Goal: Task Accomplishment & Management: Use online tool/utility

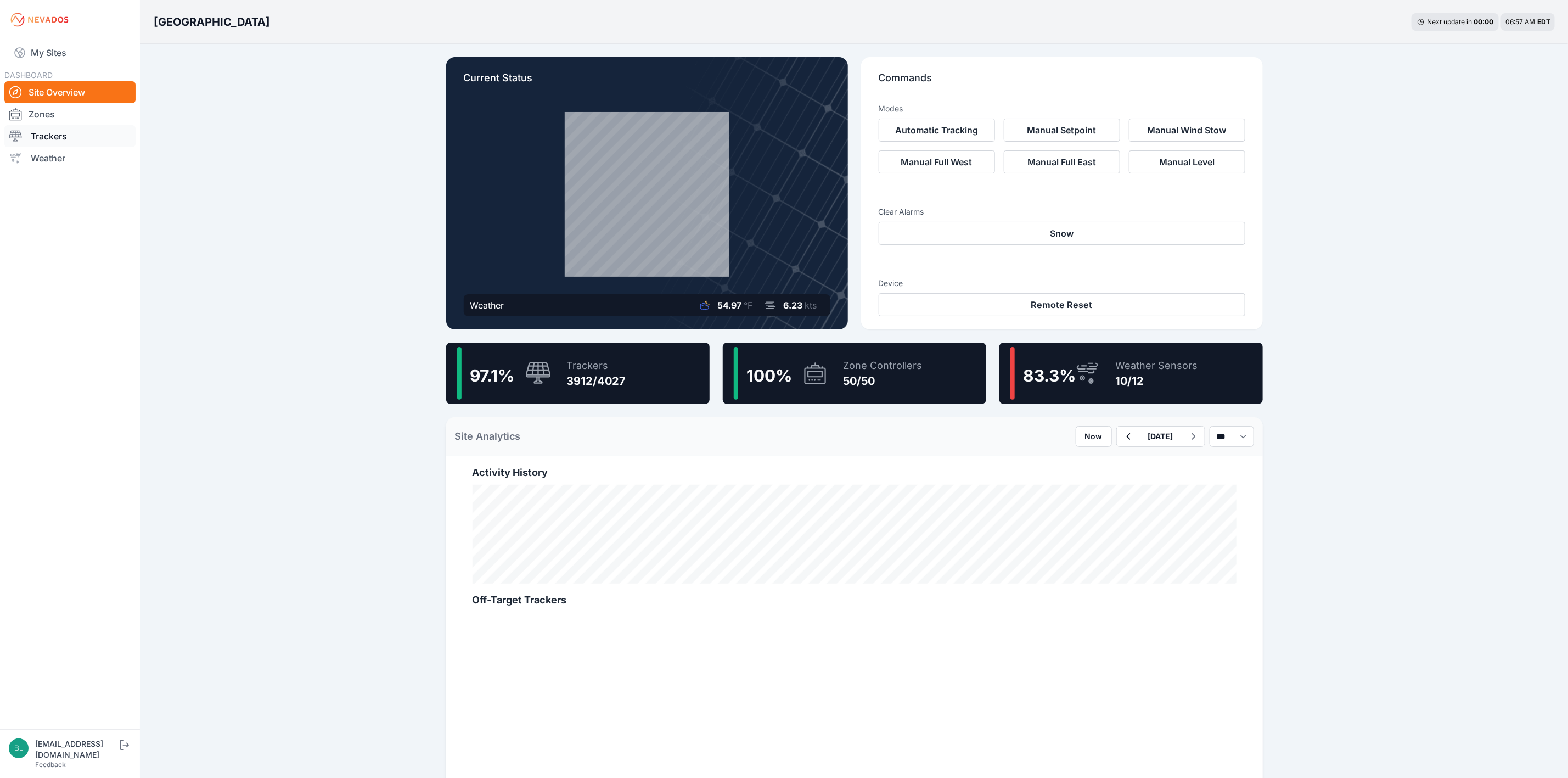
click at [77, 136] on link "Trackers" at bounding box center [70, 136] width 131 height 22
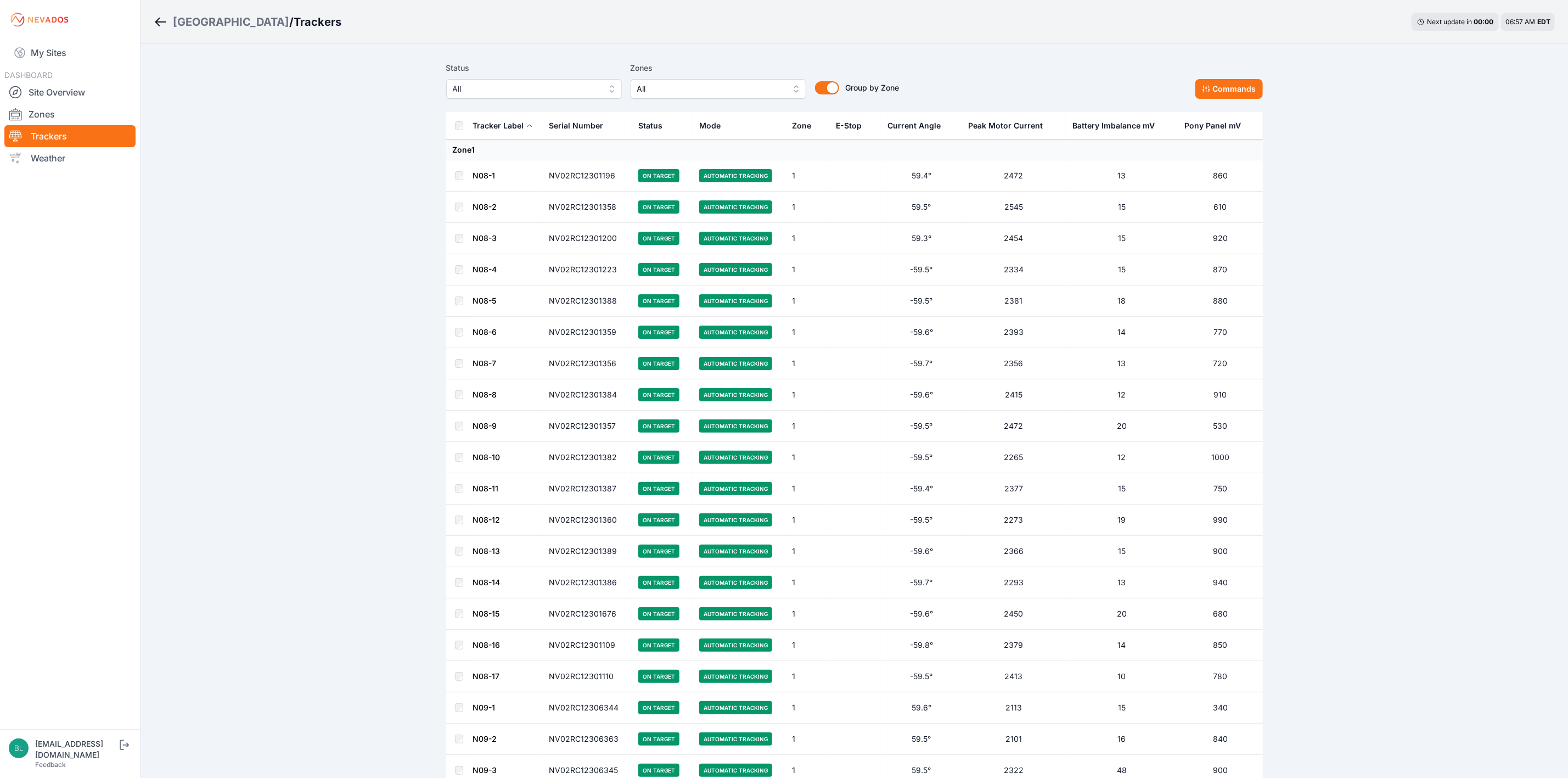
click at [716, 121] on div "Mode" at bounding box center [710, 126] width 21 height 11
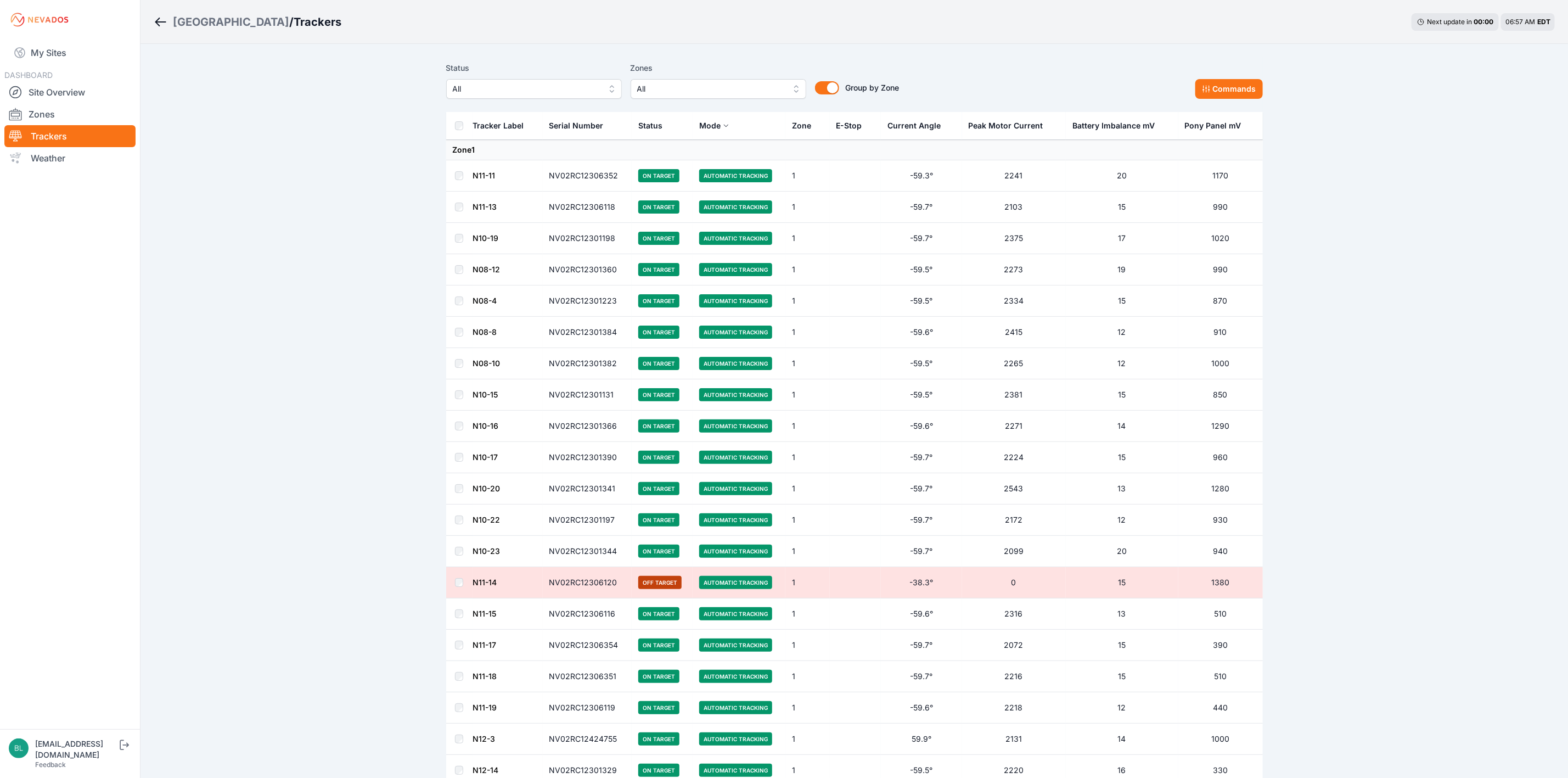
click at [716, 121] on div "Mode" at bounding box center [710, 126] width 21 height 11
click at [719, 122] on div "Mode" at bounding box center [710, 126] width 21 height 11
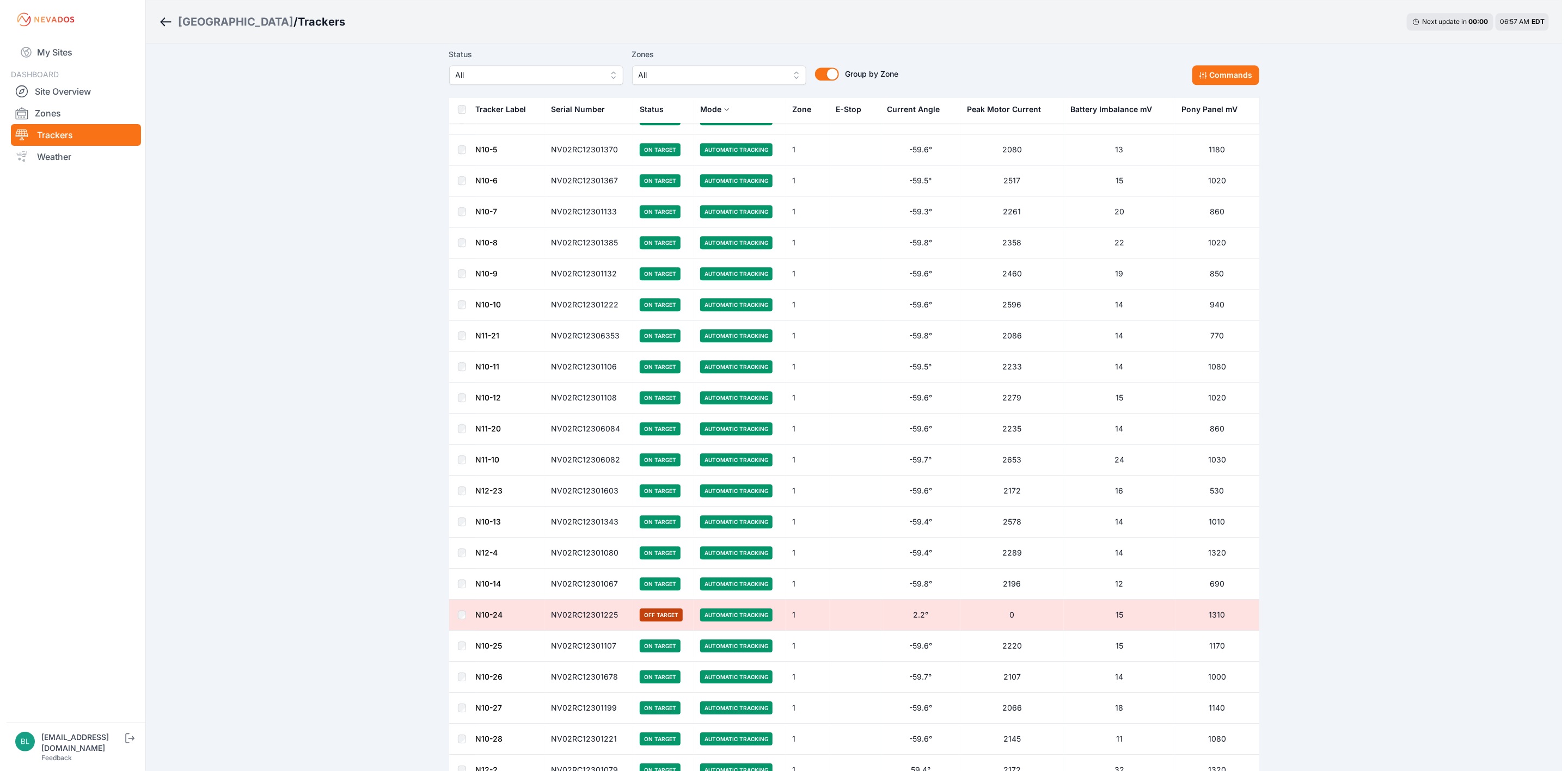
scroll to position [2286, 0]
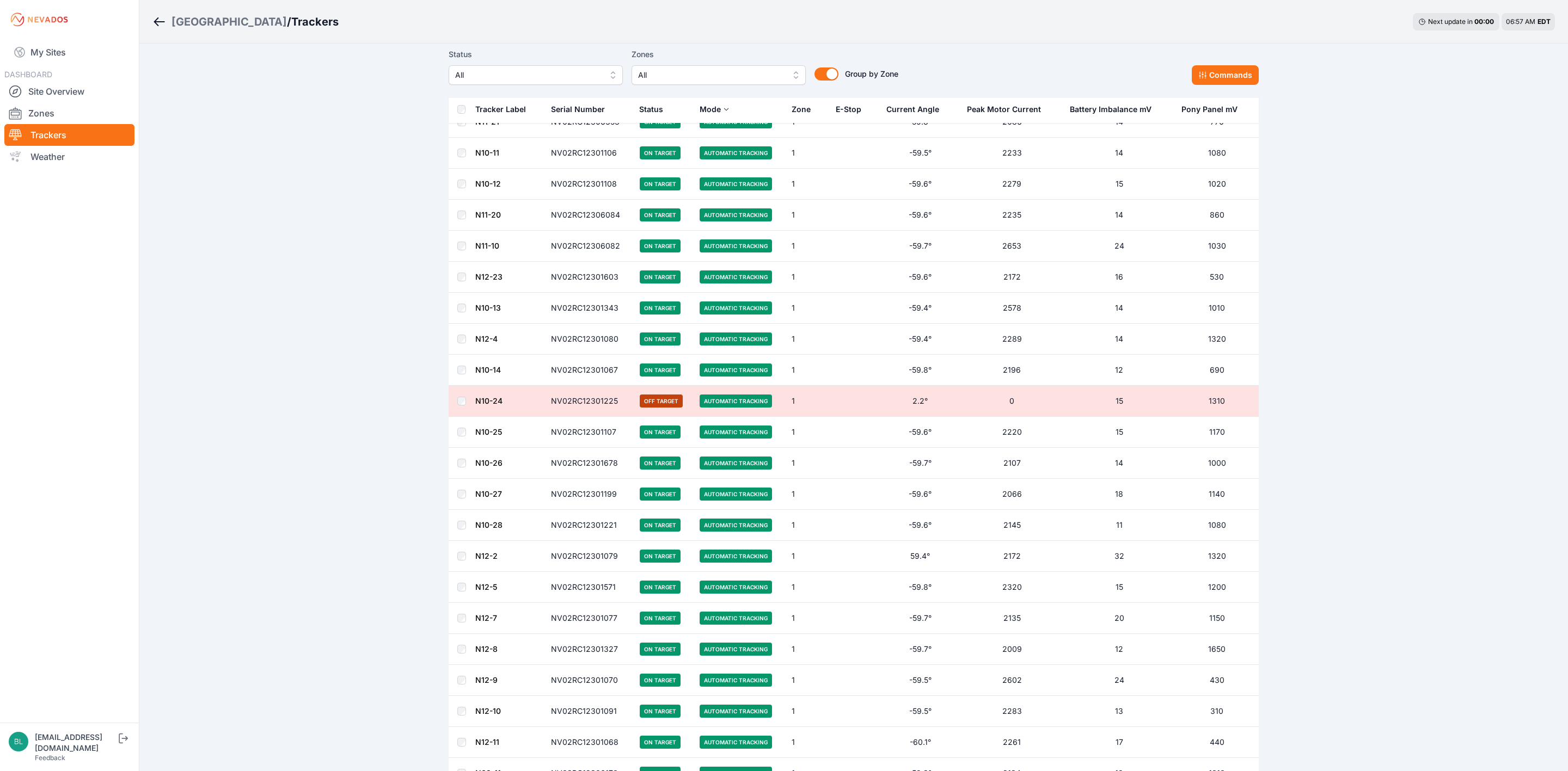
click at [570, 69] on span "All" at bounding box center [528, 75] width 146 height 13
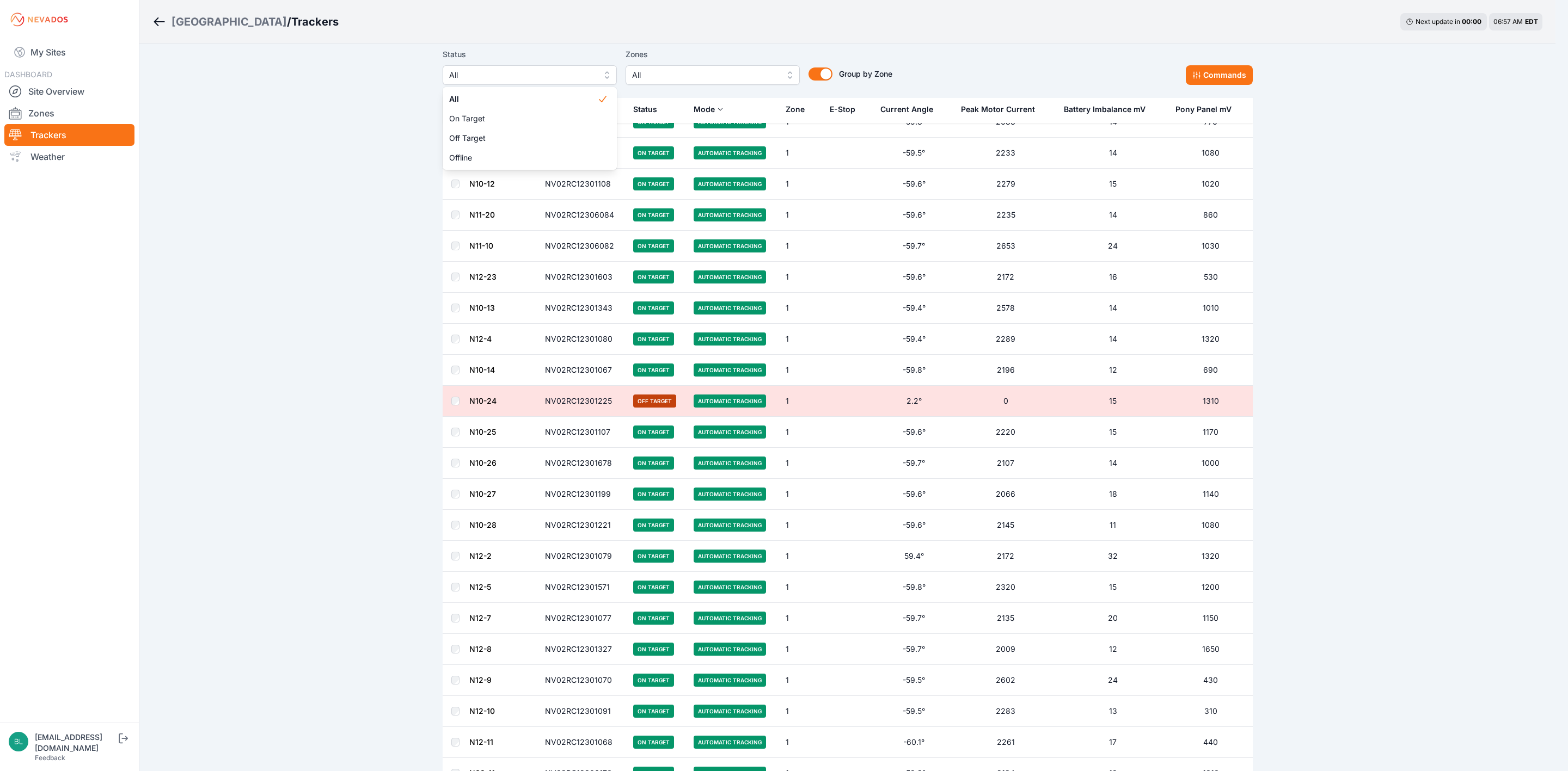
click at [699, 77] on div "Status All All On Target Off Target Offline Zones All Group by Zone Group by Zo…" at bounding box center [667, 66] width 450 height 37
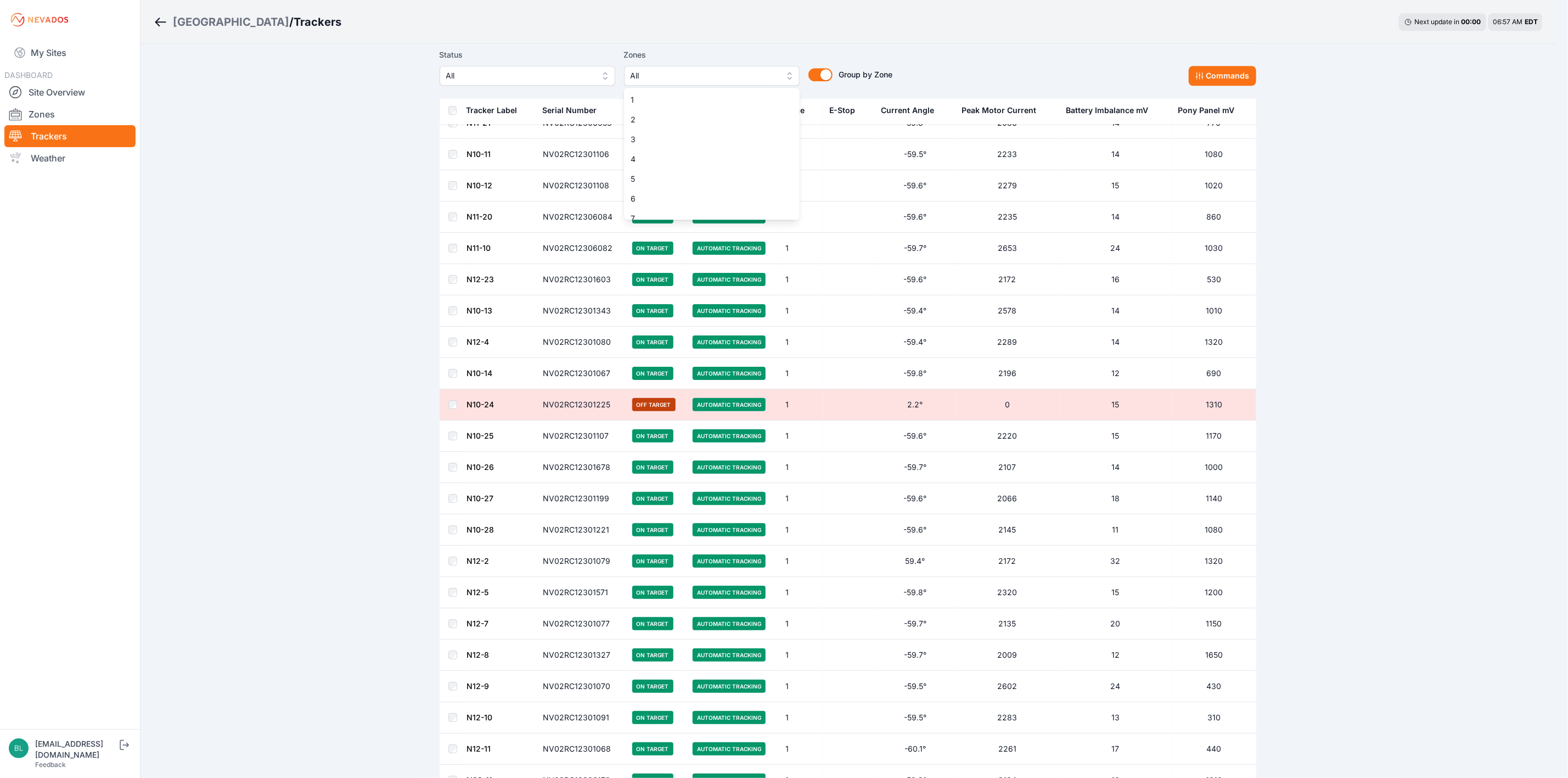
click at [705, 78] on span "All" at bounding box center [705, 76] width 147 height 13
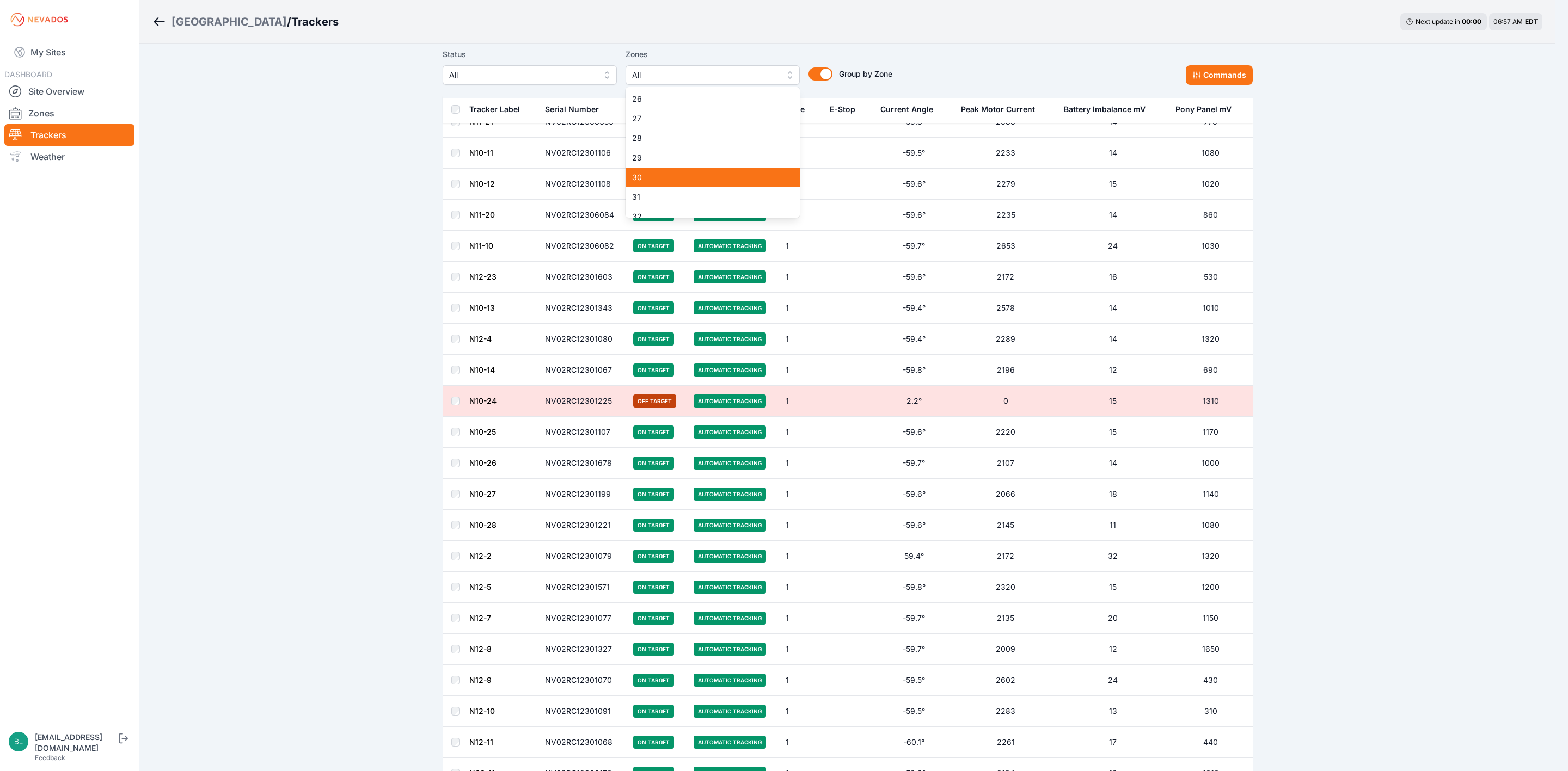
scroll to position [571, 0]
click at [653, 211] on span "36" at bounding box center [705, 214] width 148 height 11
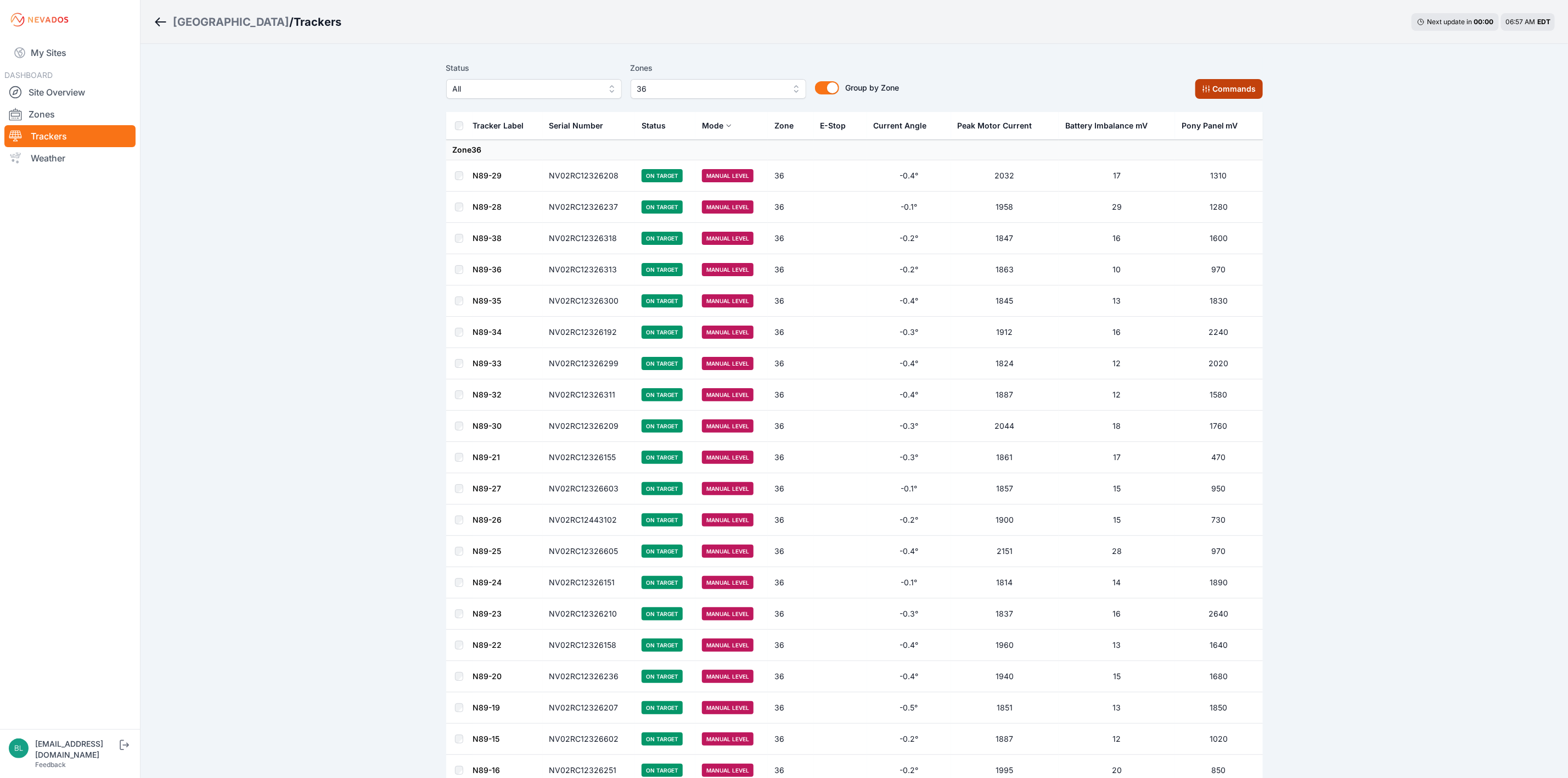
click at [1045, 83] on button "Commands" at bounding box center [1229, 89] width 68 height 20
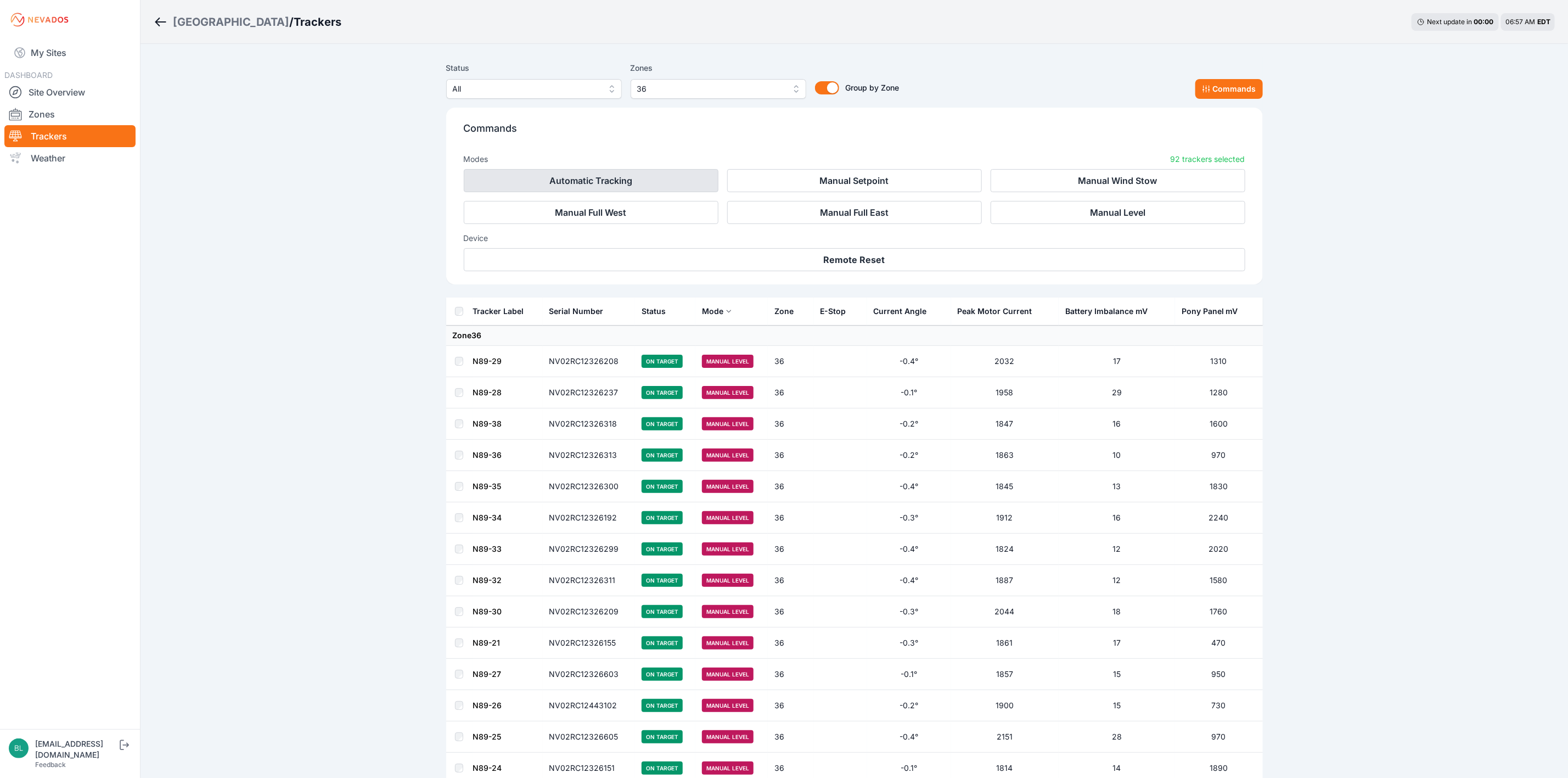
click at [701, 185] on button "Automatic Tracking" at bounding box center [591, 181] width 255 height 23
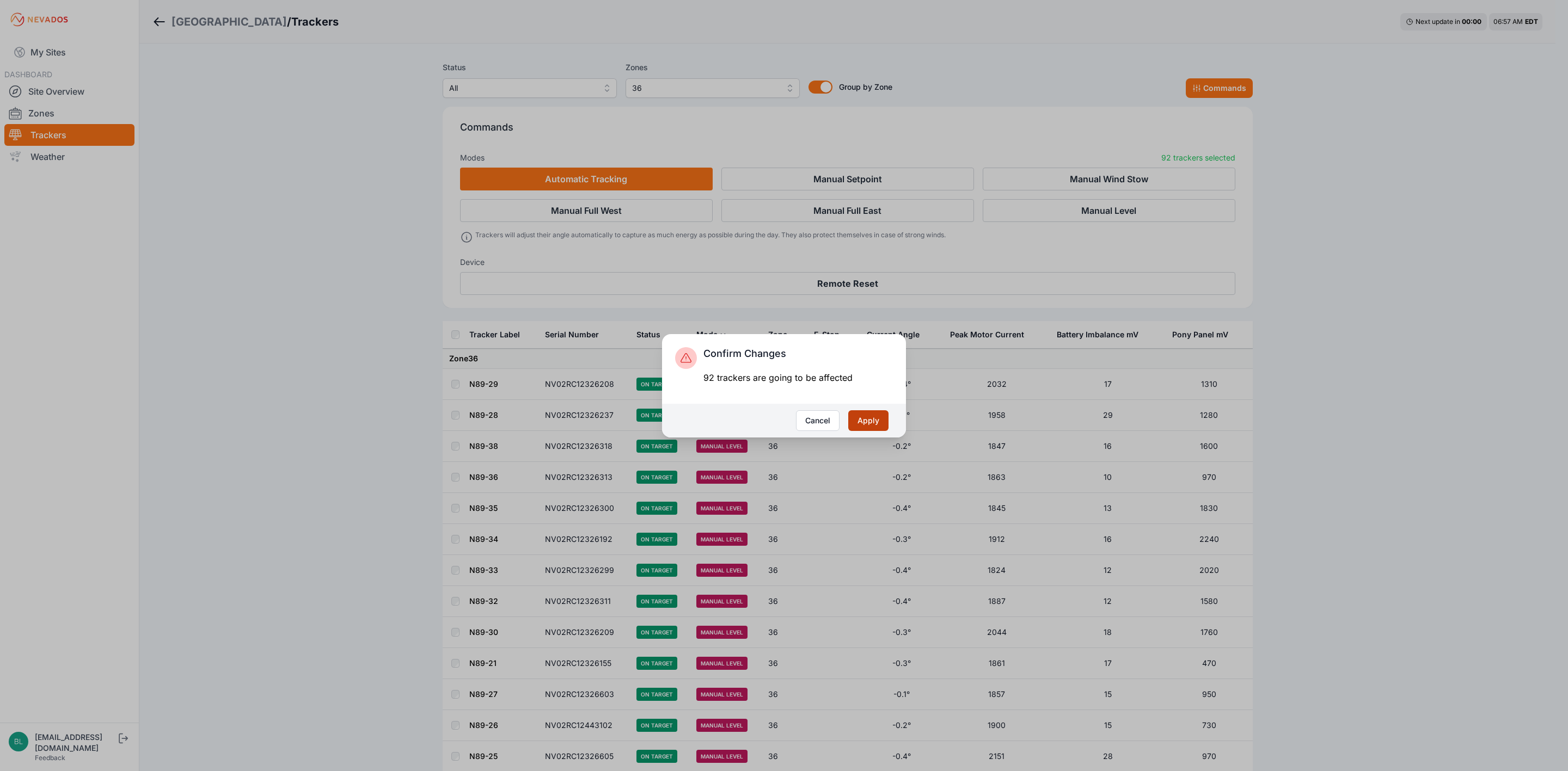
click at [858, 422] on button "Apply" at bounding box center [869, 420] width 40 height 21
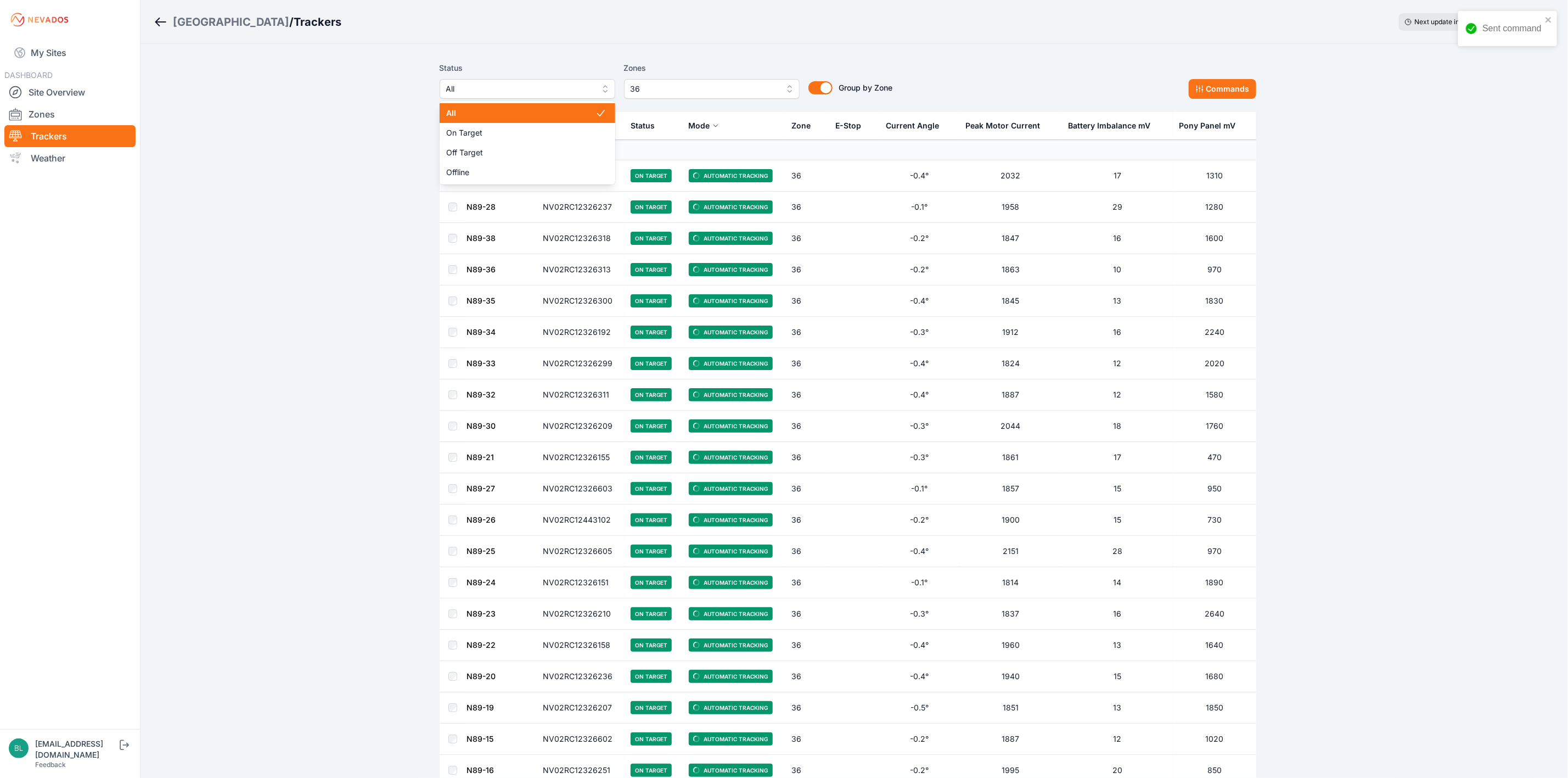
click at [504, 90] on span "All" at bounding box center [520, 88] width 147 height 13
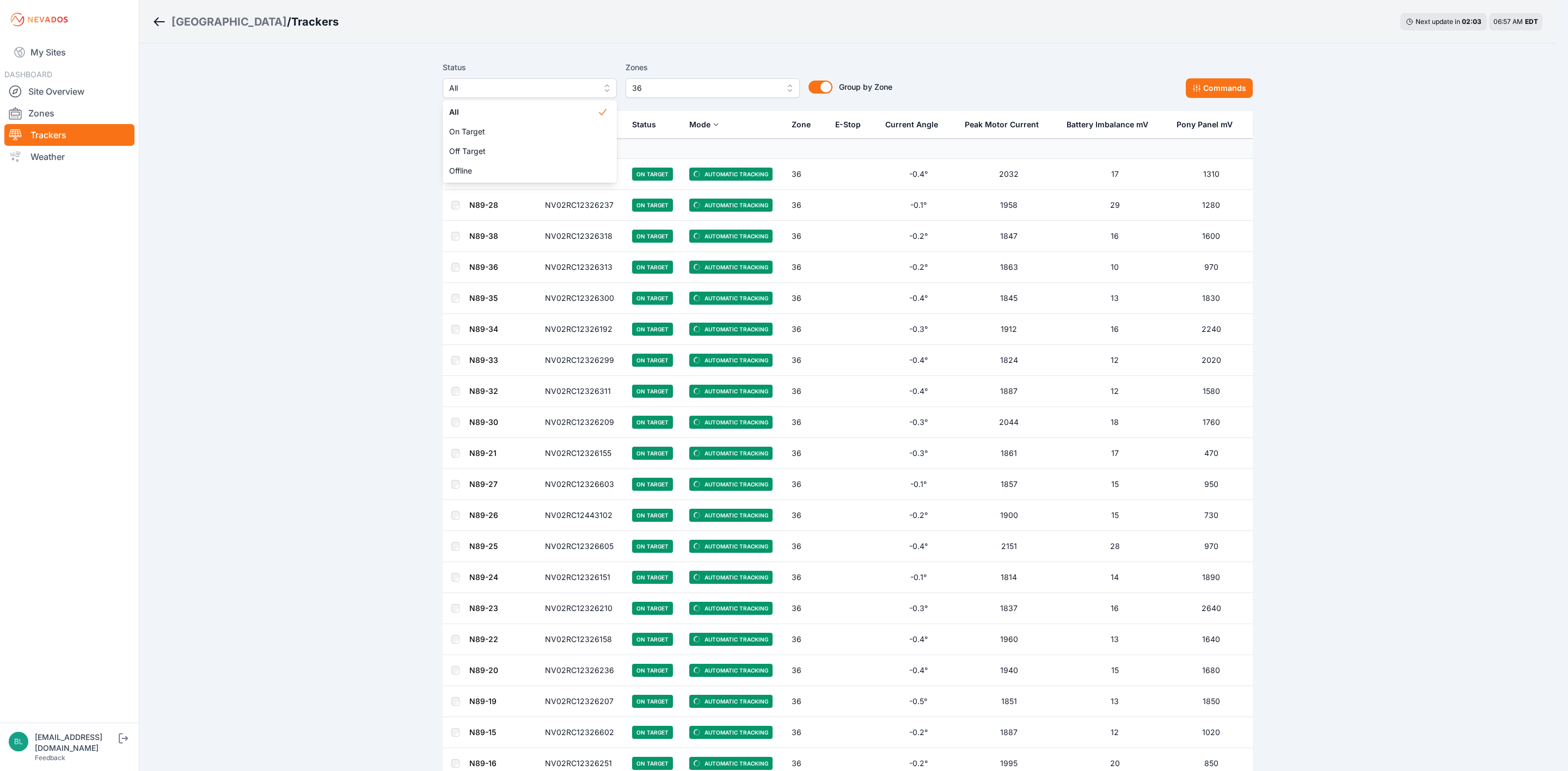
drag, startPoint x: 665, startPoint y: 100, endPoint x: 670, endPoint y: 93, distance: 8.6
click at [667, 98] on div "Status All All On Target Off Target Offline Zones 36 Group by Zone Group by Zon…" at bounding box center [847, 83] width 810 height 54
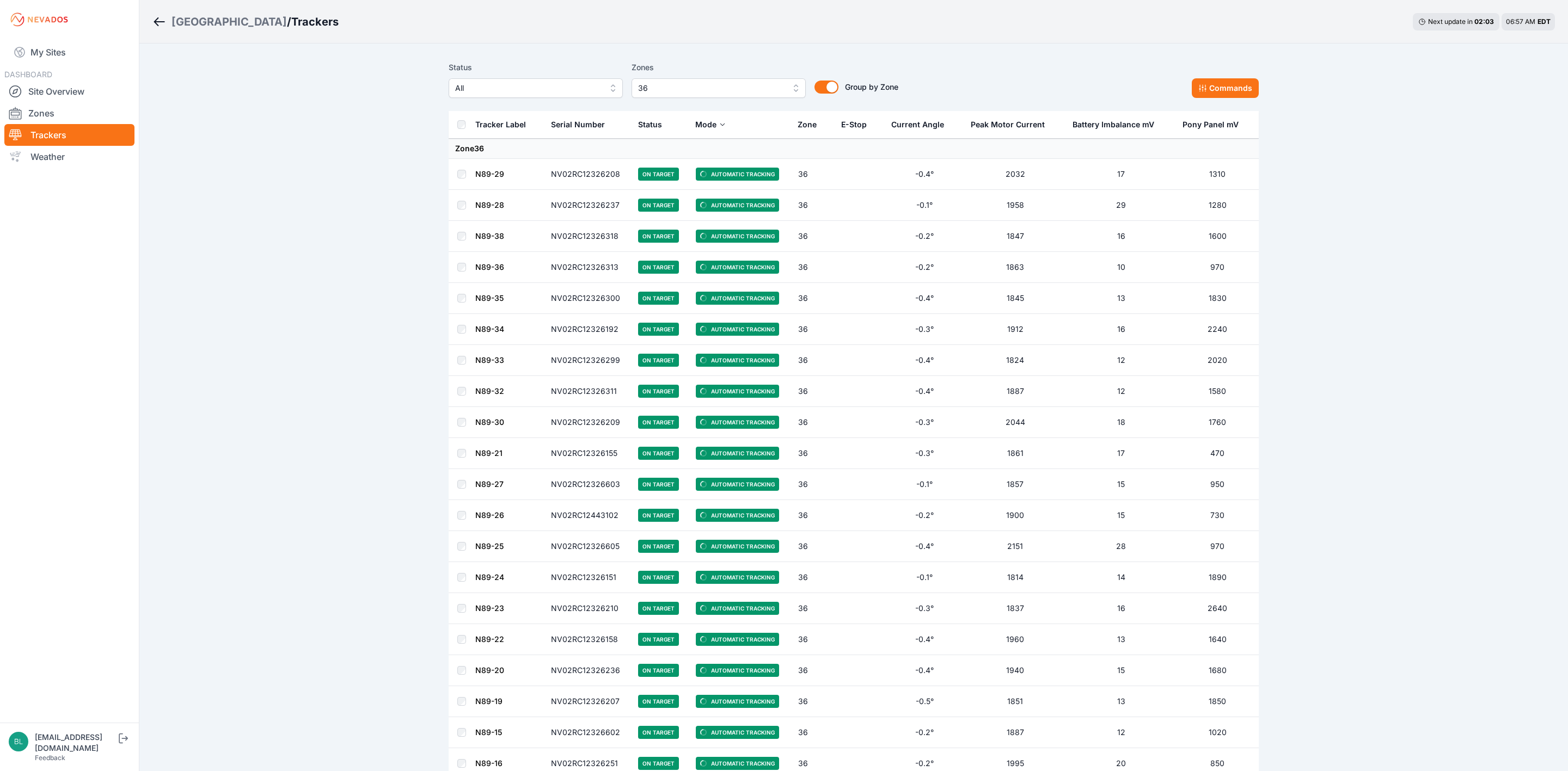
click at [670, 91] on span "36" at bounding box center [711, 88] width 146 height 13
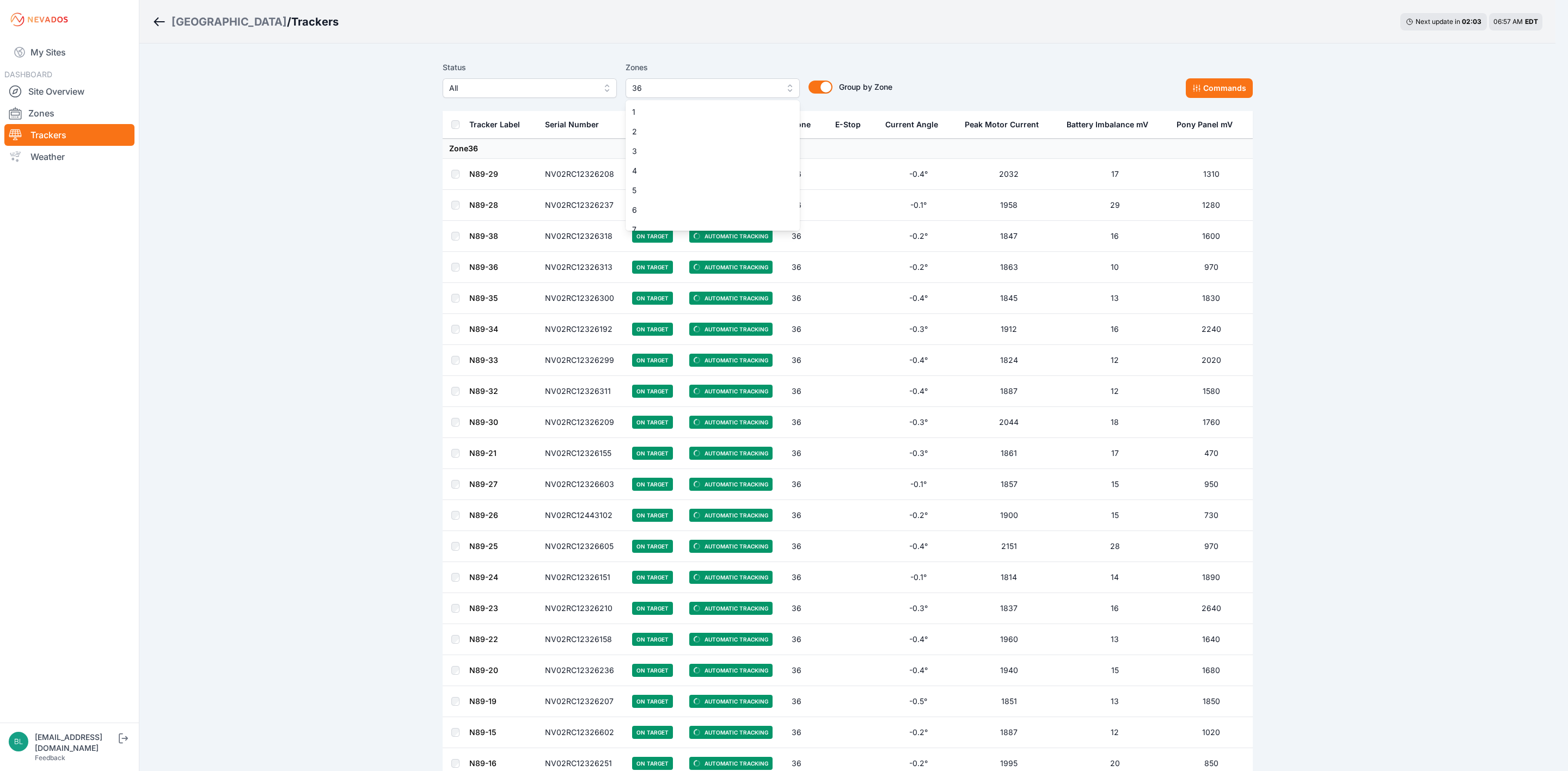
scroll to position [576, 0]
click at [649, 215] on div "36" at bounding box center [713, 222] width 174 height 19
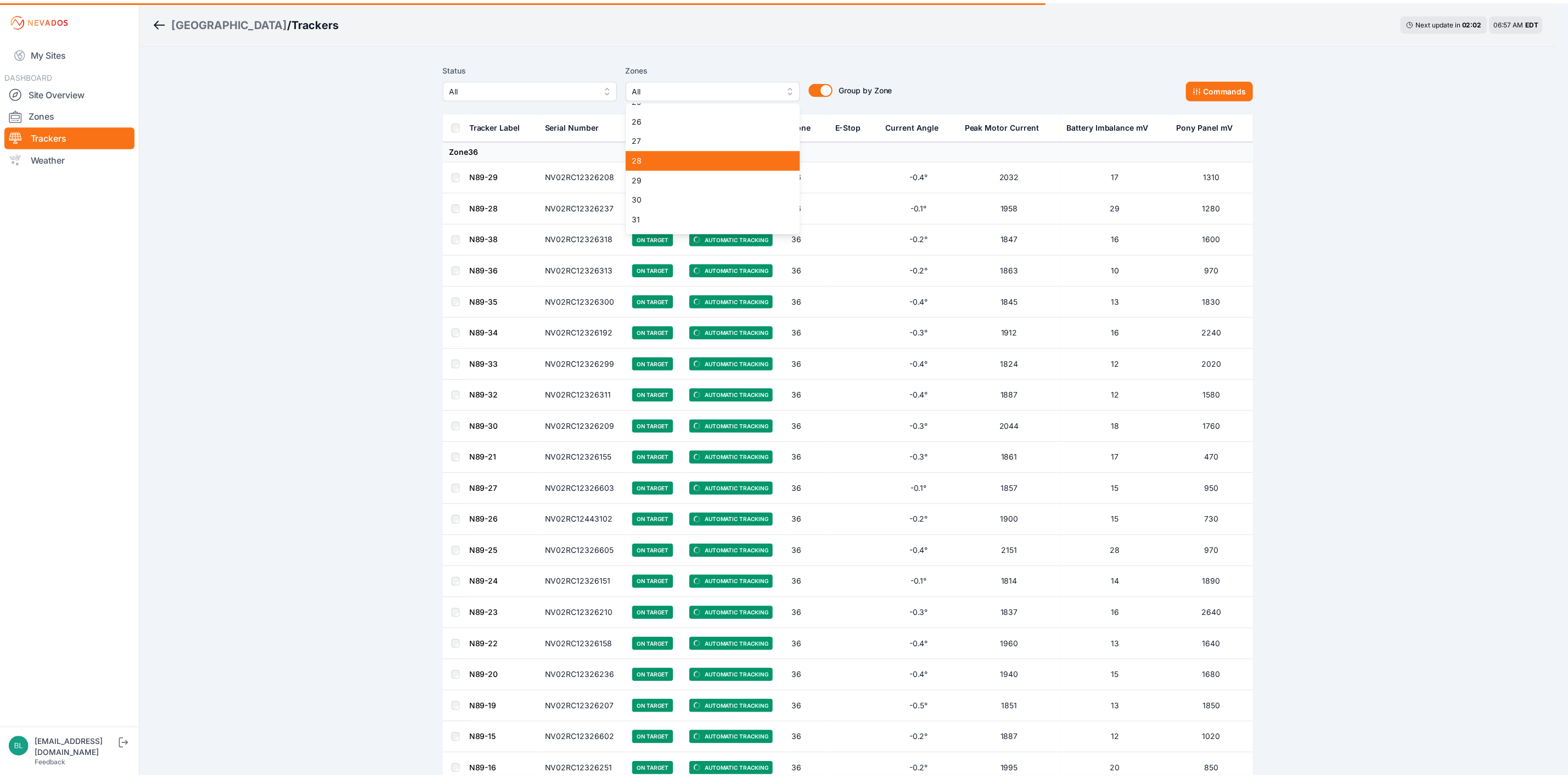
scroll to position [417, 0]
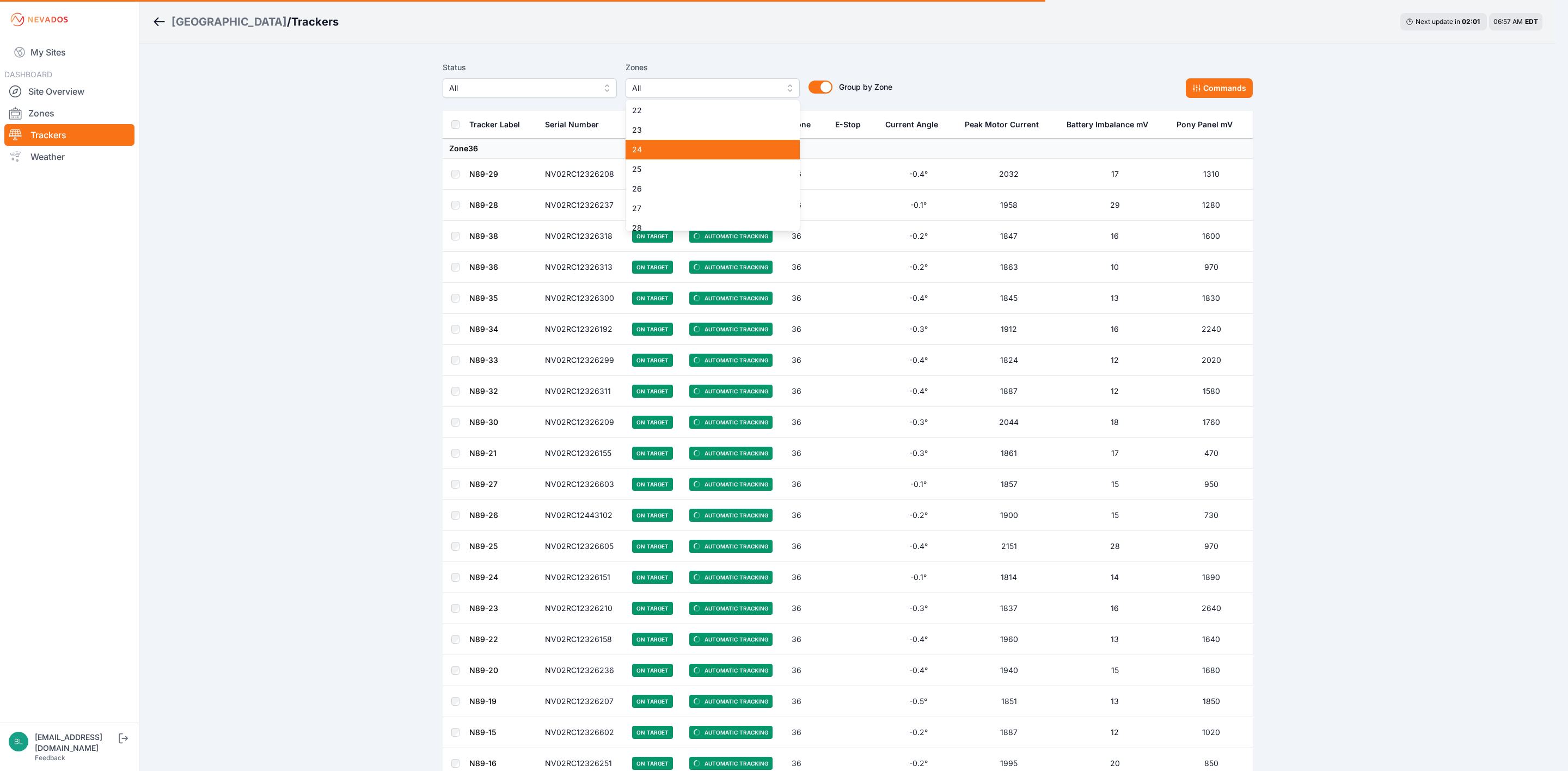
click at [665, 152] on span "24" at bounding box center [705, 150] width 148 height 11
click at [998, 79] on div "Status All Zones 24 1 2 3 4 5 6 7 8 9 10 11 12 13 14 15 16 17 18 19 20 21 22 23…" at bounding box center [847, 79] width 810 height 37
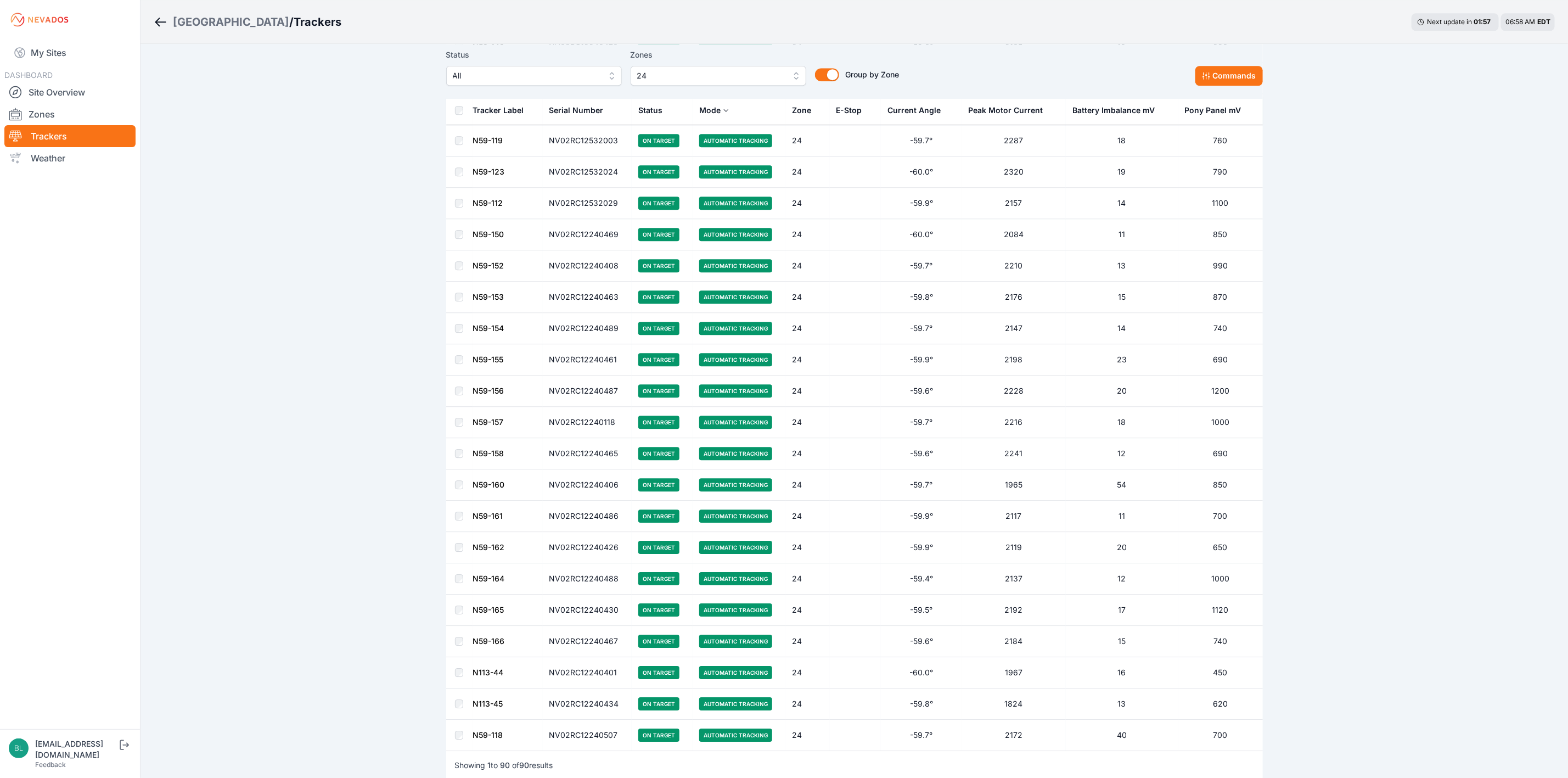
scroll to position [2335, 0]
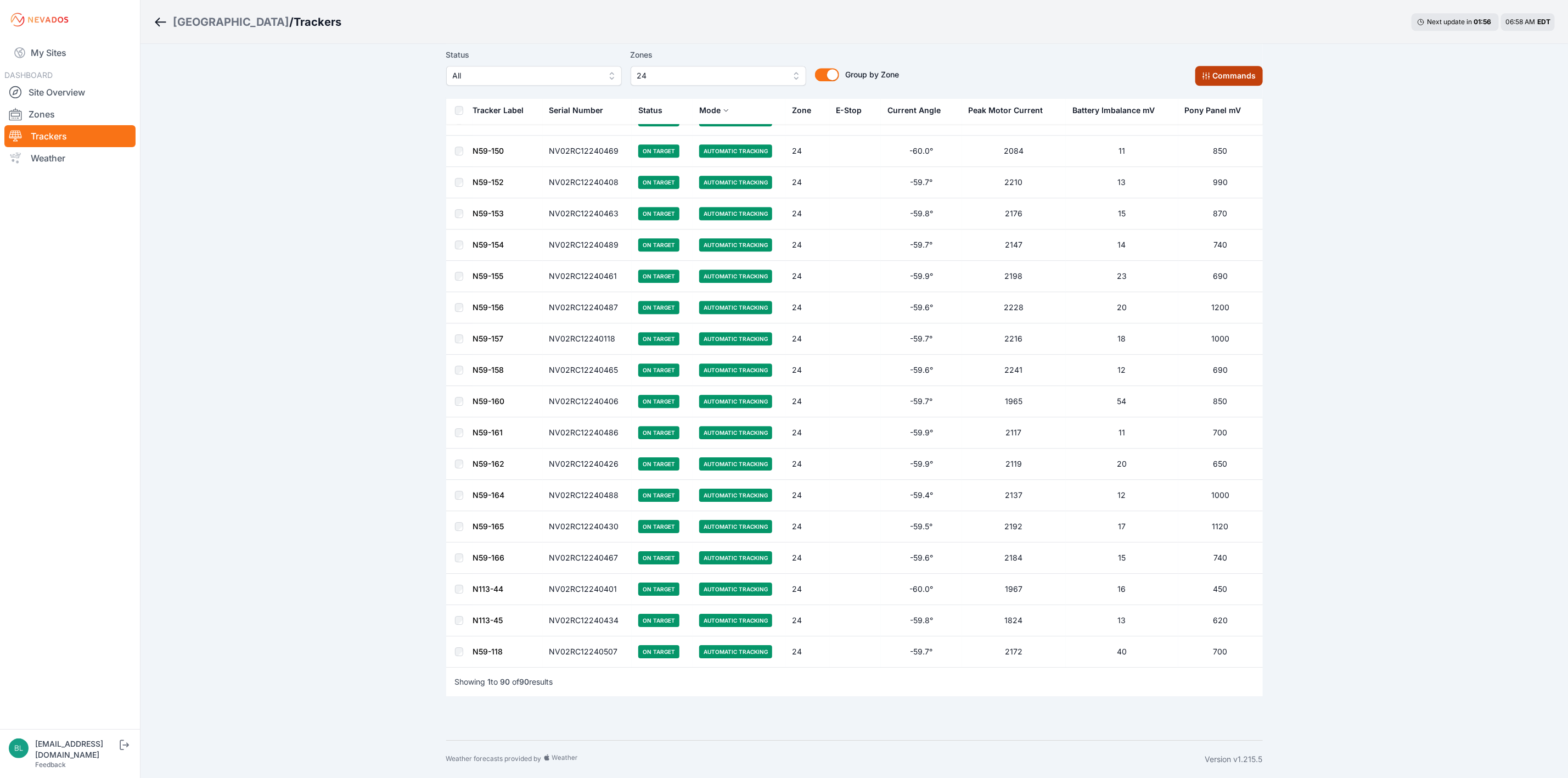
click at [1213, 71] on button "Commands" at bounding box center [1229, 76] width 68 height 20
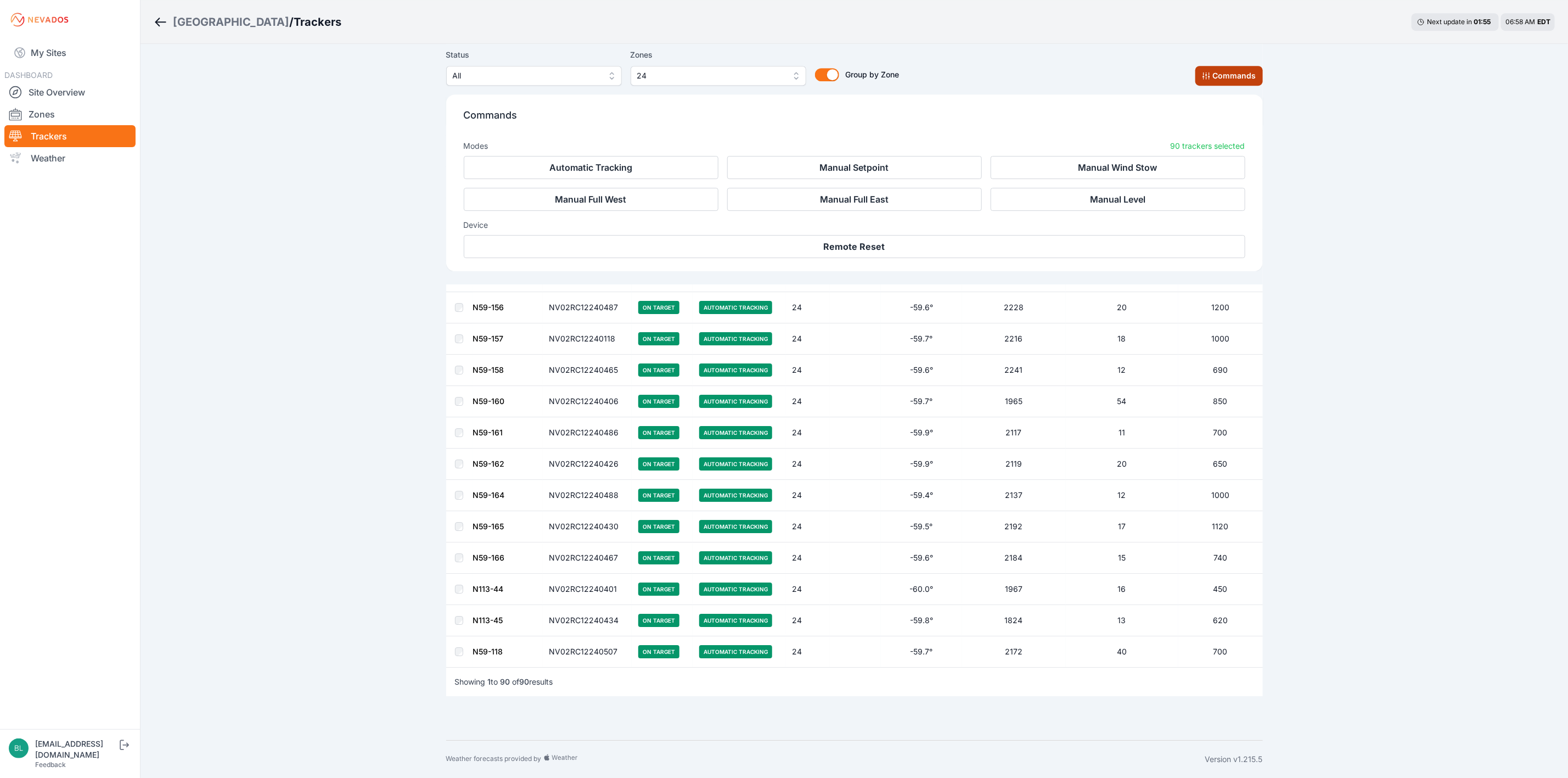
scroll to position [2521, 0]
click at [1079, 195] on button "Manual Level" at bounding box center [1118, 200] width 255 height 23
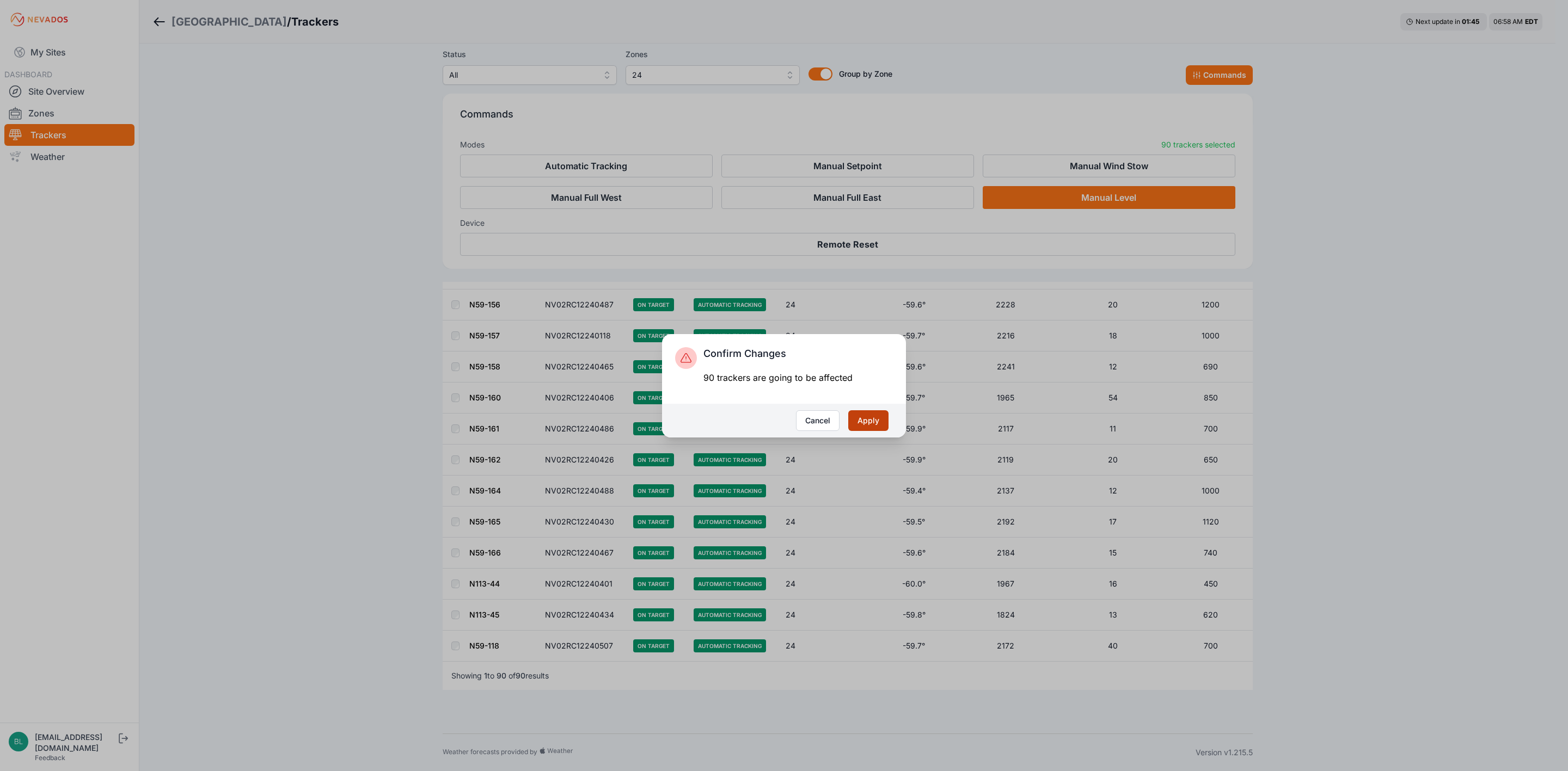
click at [869, 428] on button "Apply" at bounding box center [869, 420] width 40 height 21
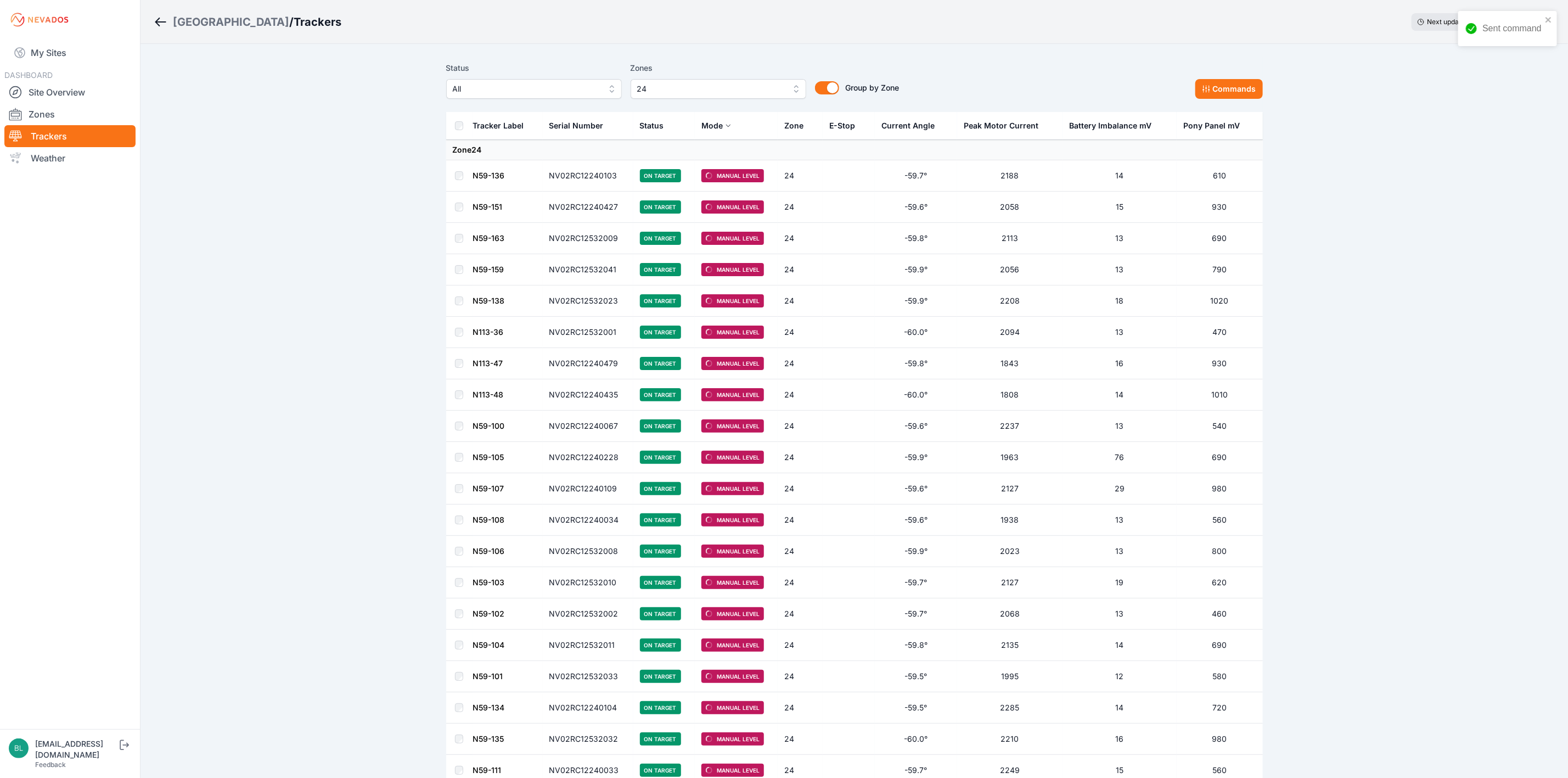
click at [90, 97] on link "Site Overview" at bounding box center [70, 92] width 131 height 22
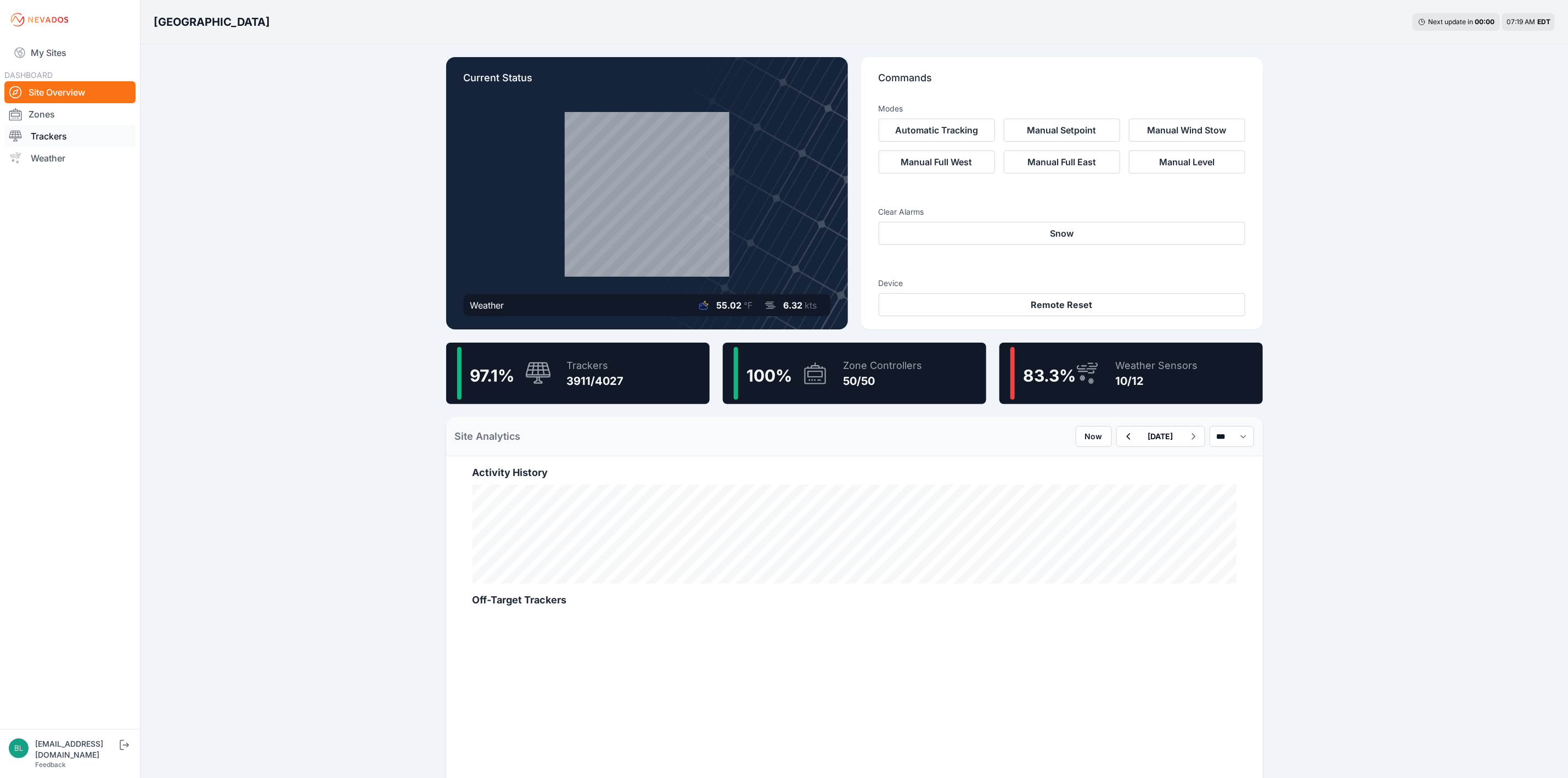
click at [71, 139] on link "Trackers" at bounding box center [70, 136] width 131 height 22
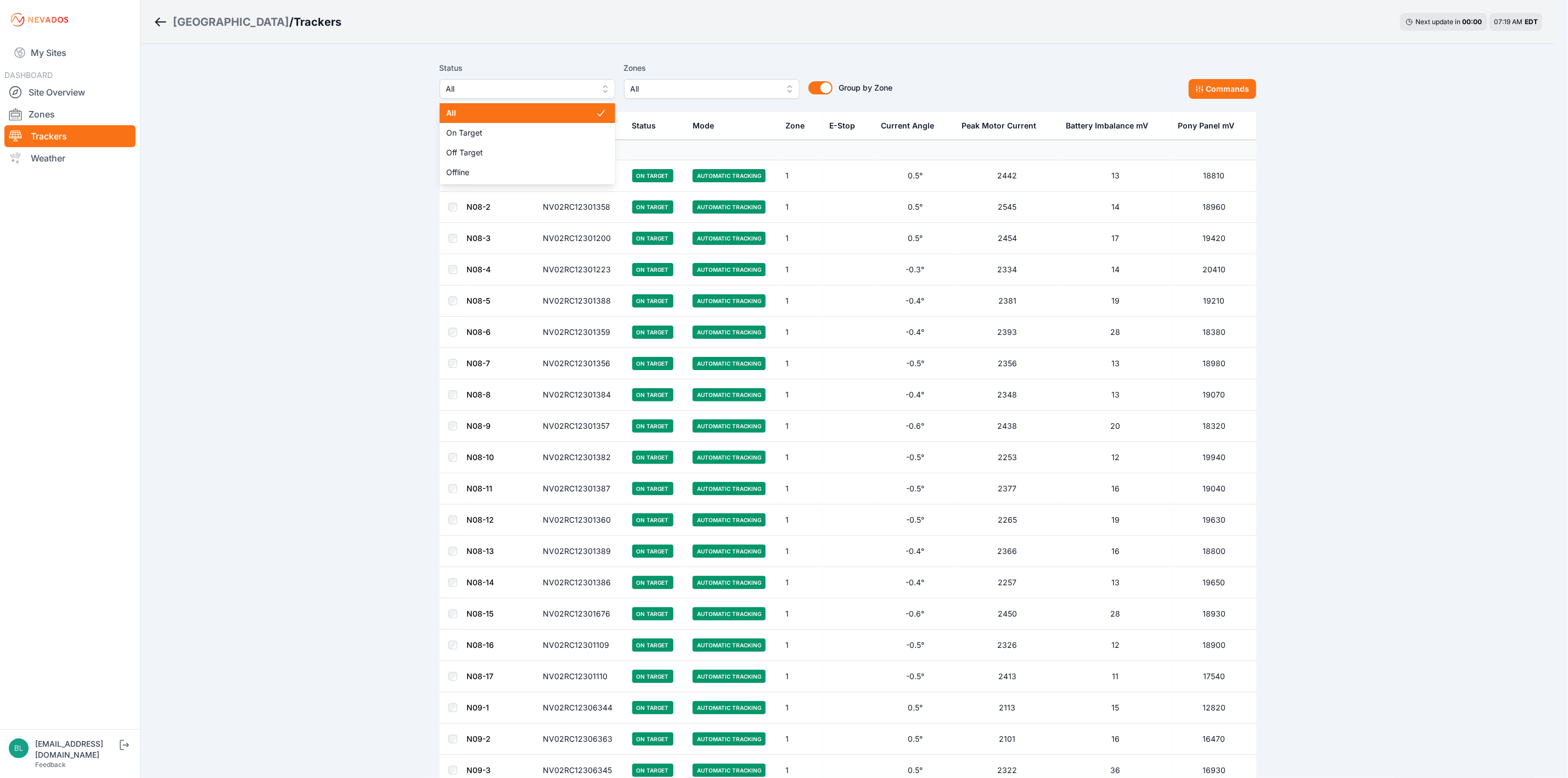
click at [589, 94] on span "All" at bounding box center [520, 88] width 147 height 13
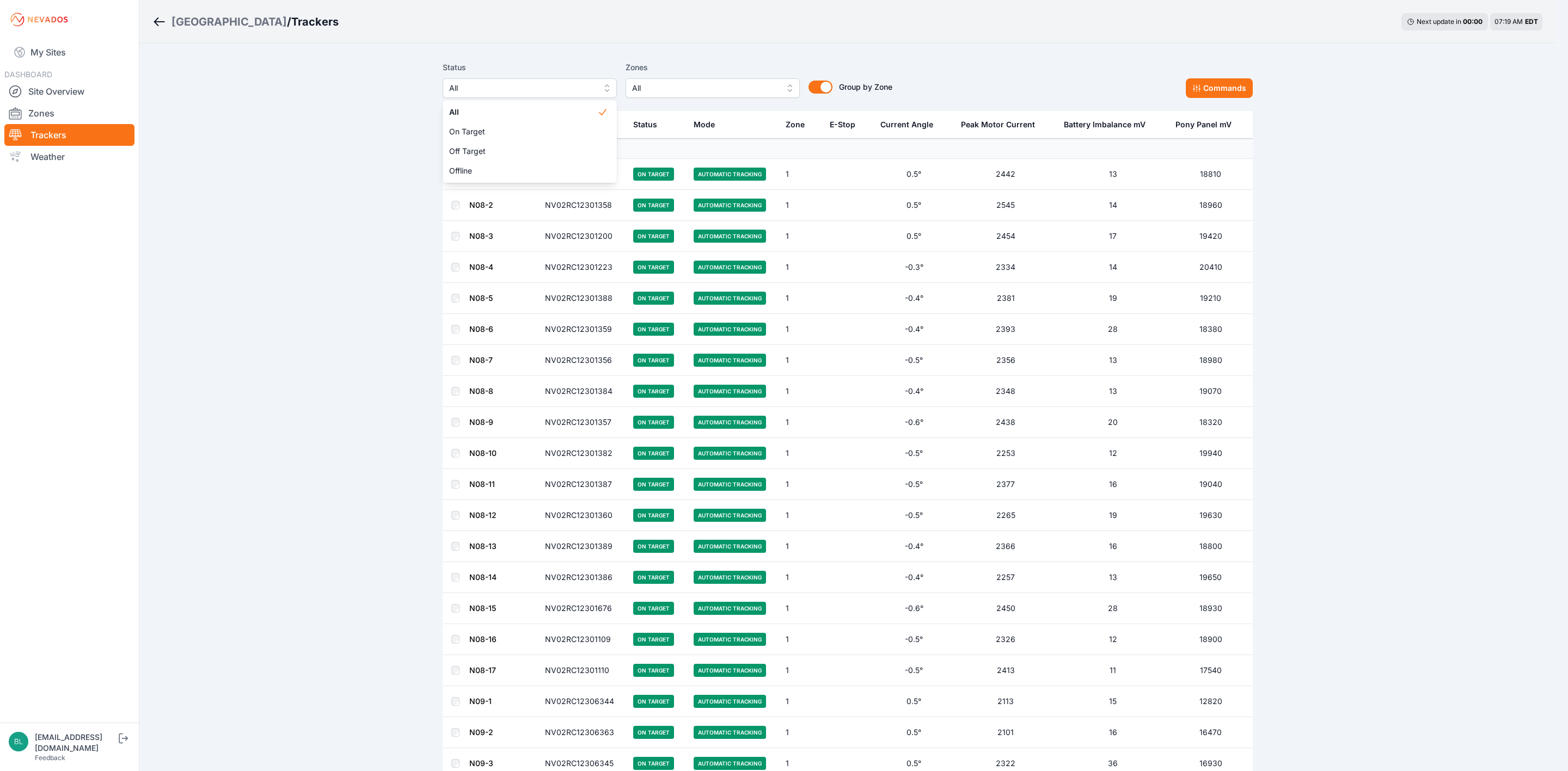
click at [685, 86] on div "Status All All On Target Off Target Offline Zones All Group by Zone Group by Zo…" at bounding box center [667, 79] width 450 height 37
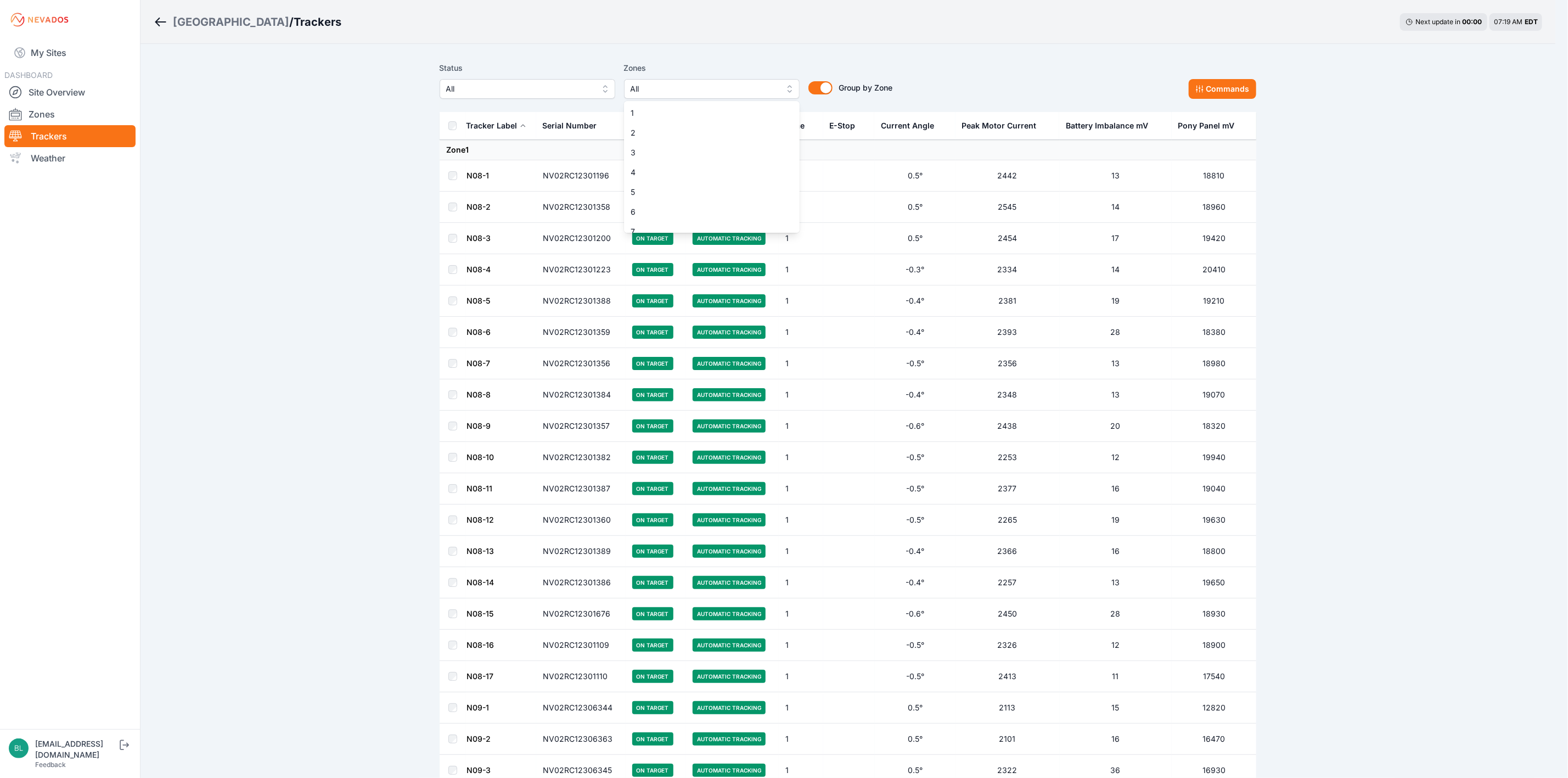
click at [681, 91] on span "All" at bounding box center [705, 88] width 147 height 13
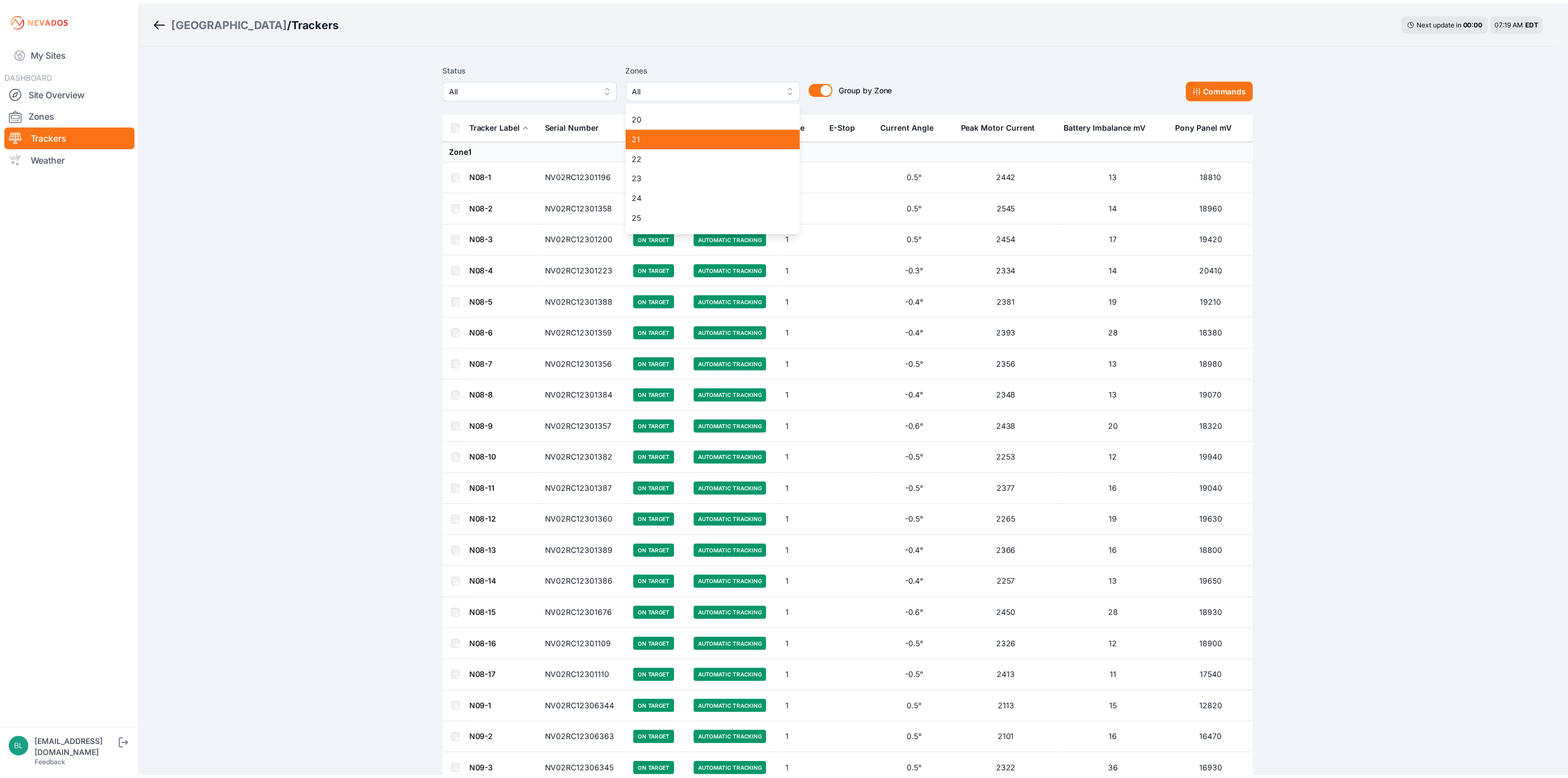
scroll to position [412, 0]
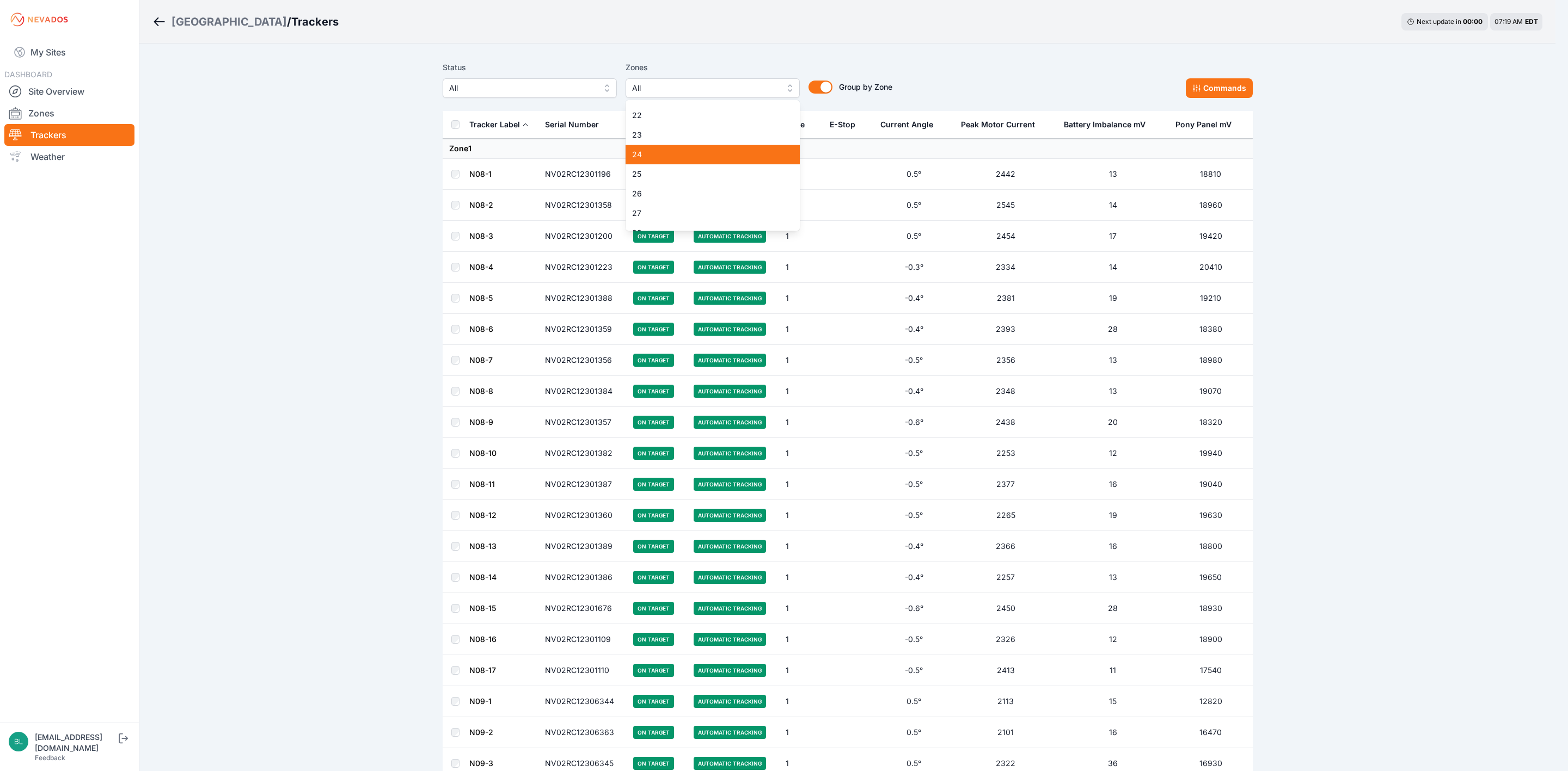
click at [657, 159] on span "24" at bounding box center [705, 155] width 148 height 11
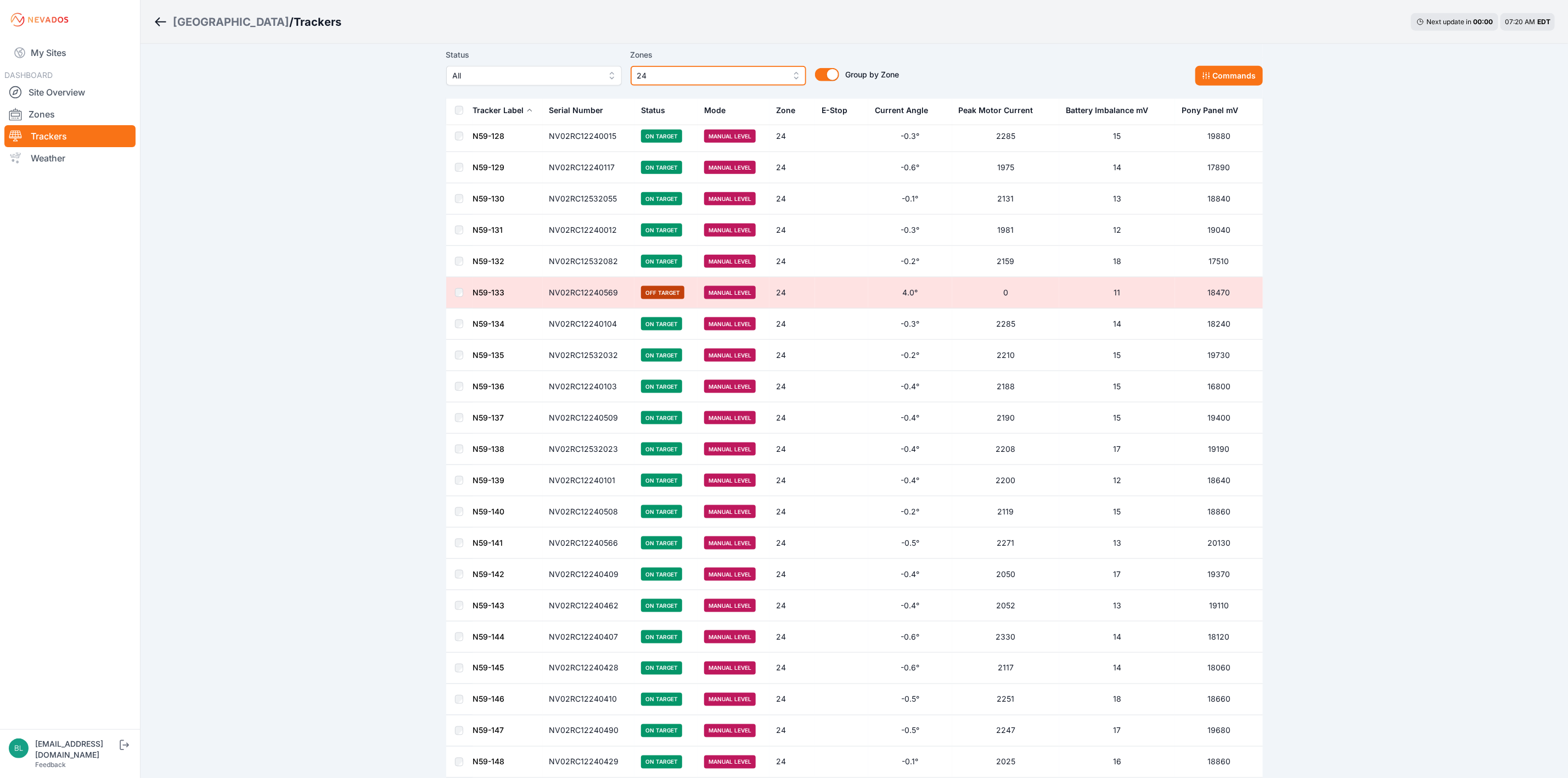
scroll to position [989, 0]
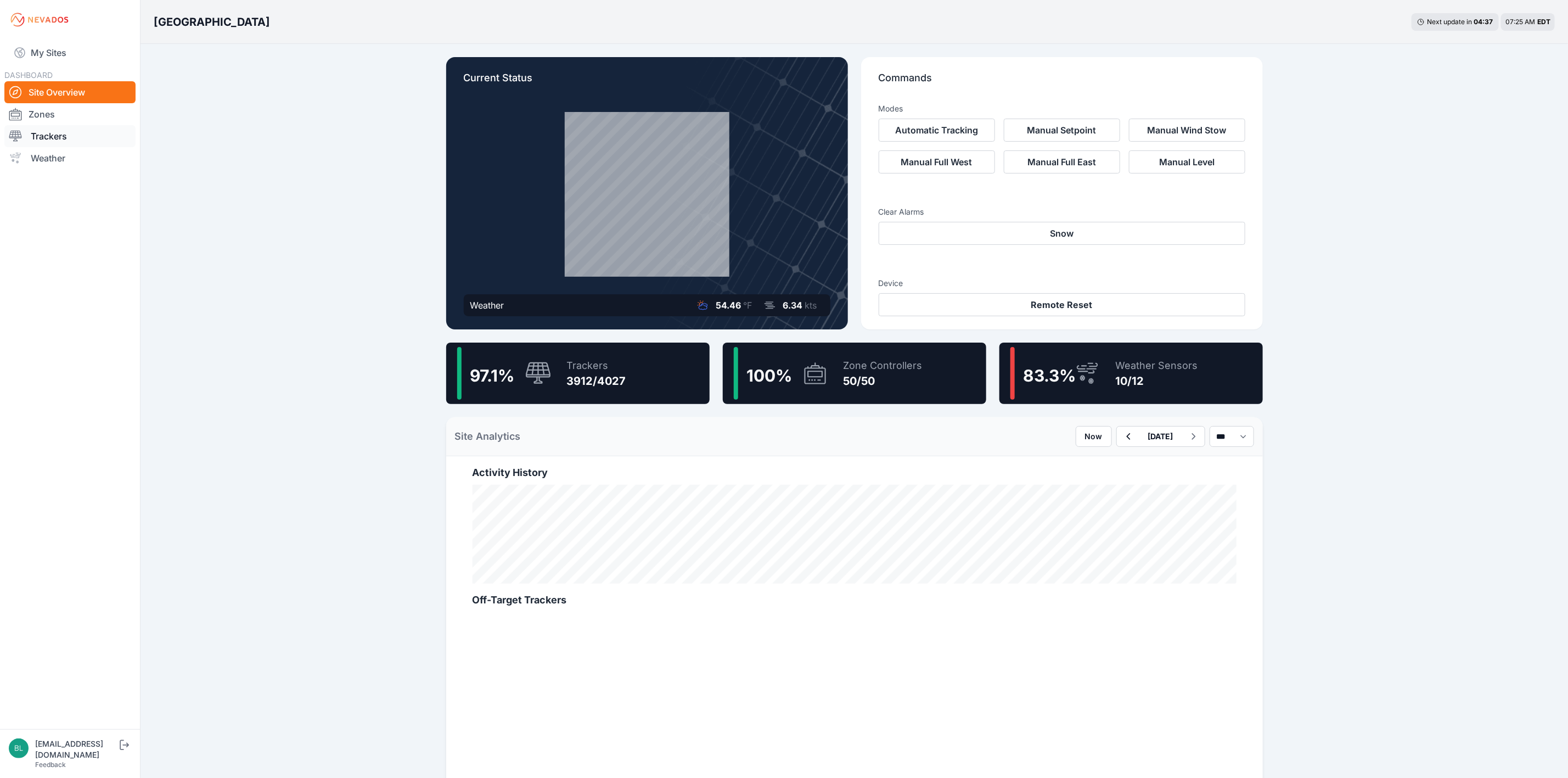
click at [58, 126] on link "Trackers" at bounding box center [70, 136] width 131 height 22
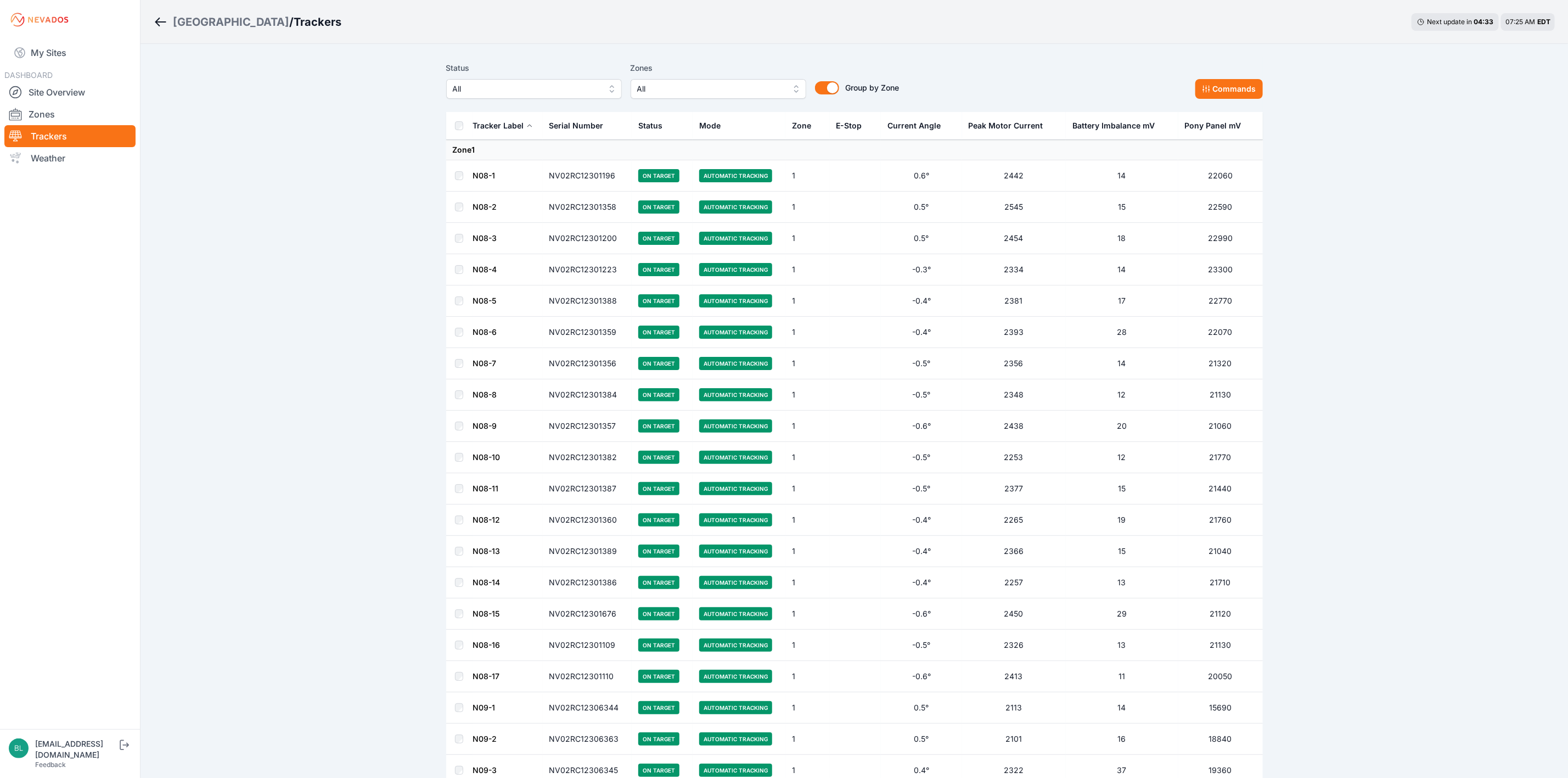
click at [752, 92] on span "All" at bounding box center [711, 88] width 147 height 13
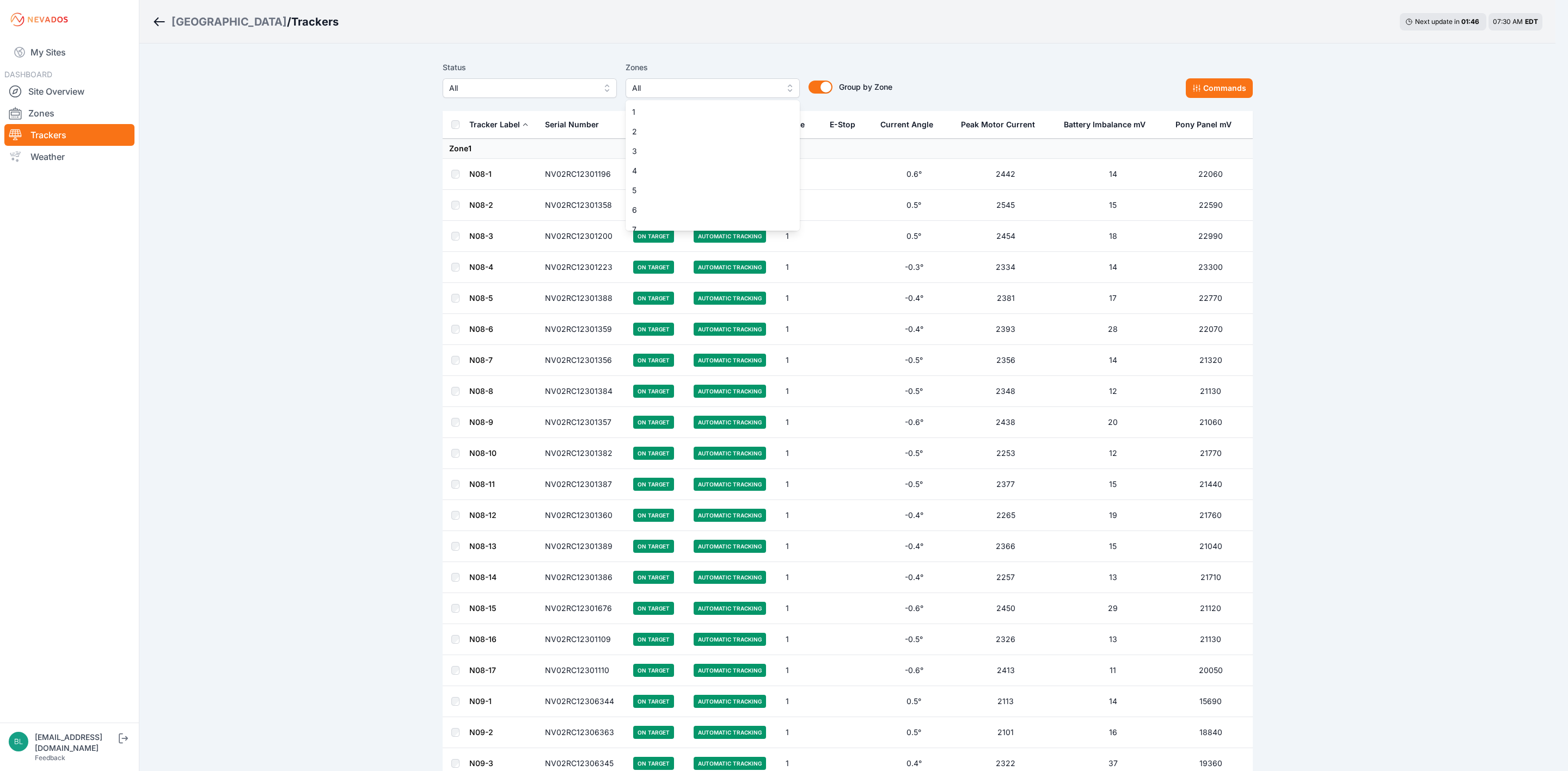
drag, startPoint x: 1360, startPoint y: 307, endPoint x: 1346, endPoint y: 280, distance: 30.4
